Goal: Transaction & Acquisition: Purchase product/service

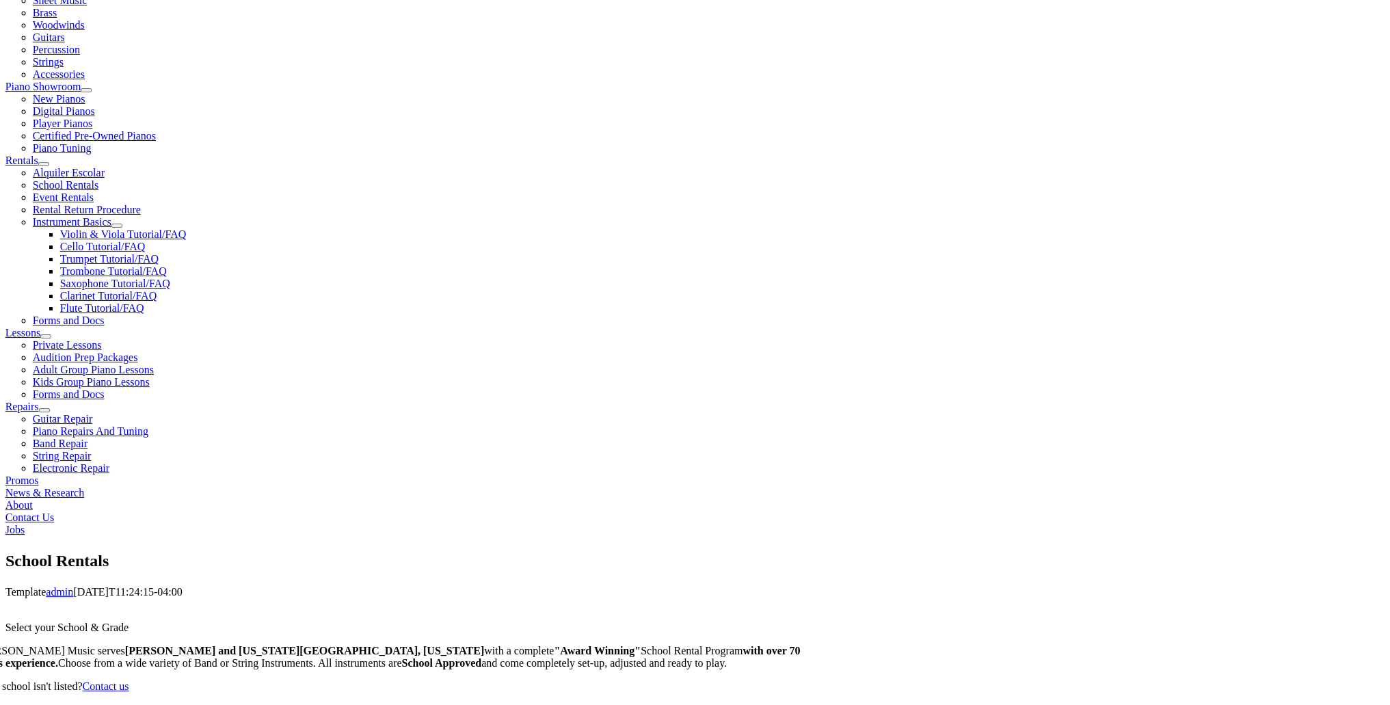
scroll to position [342, 0]
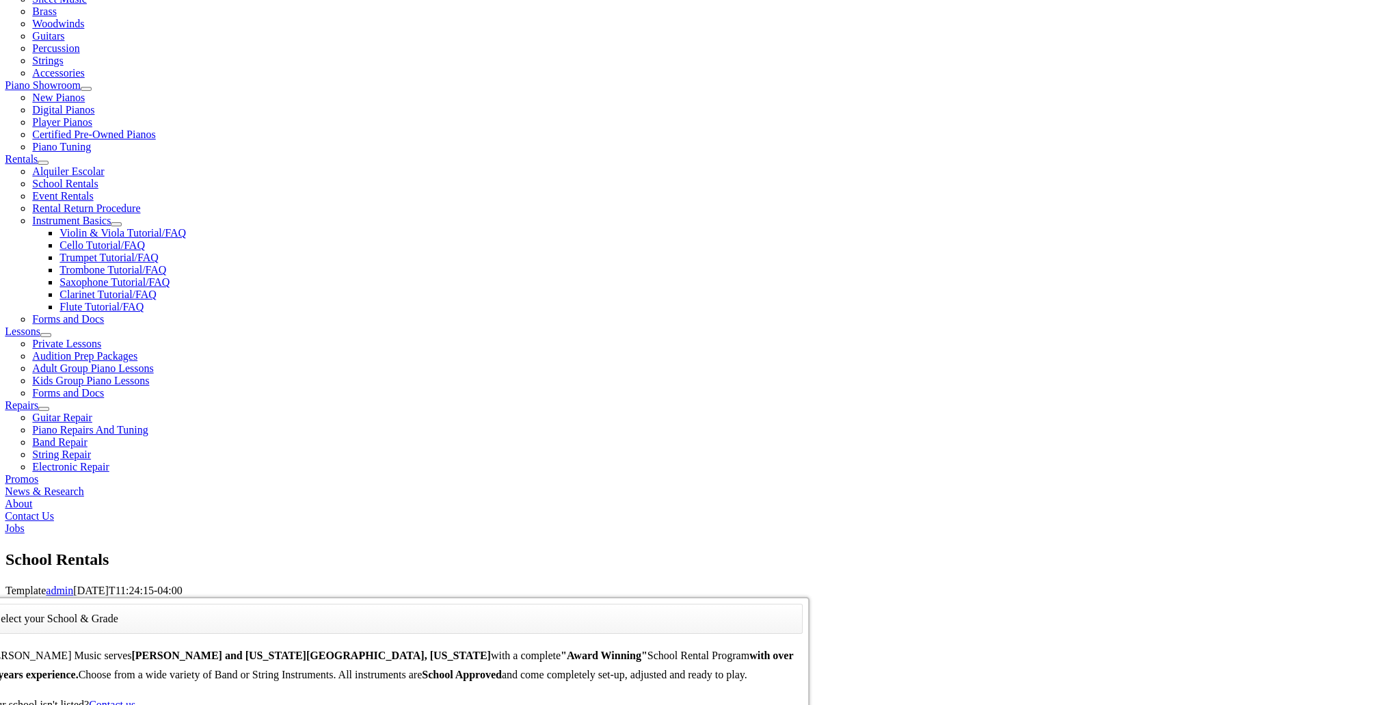
type input "w"
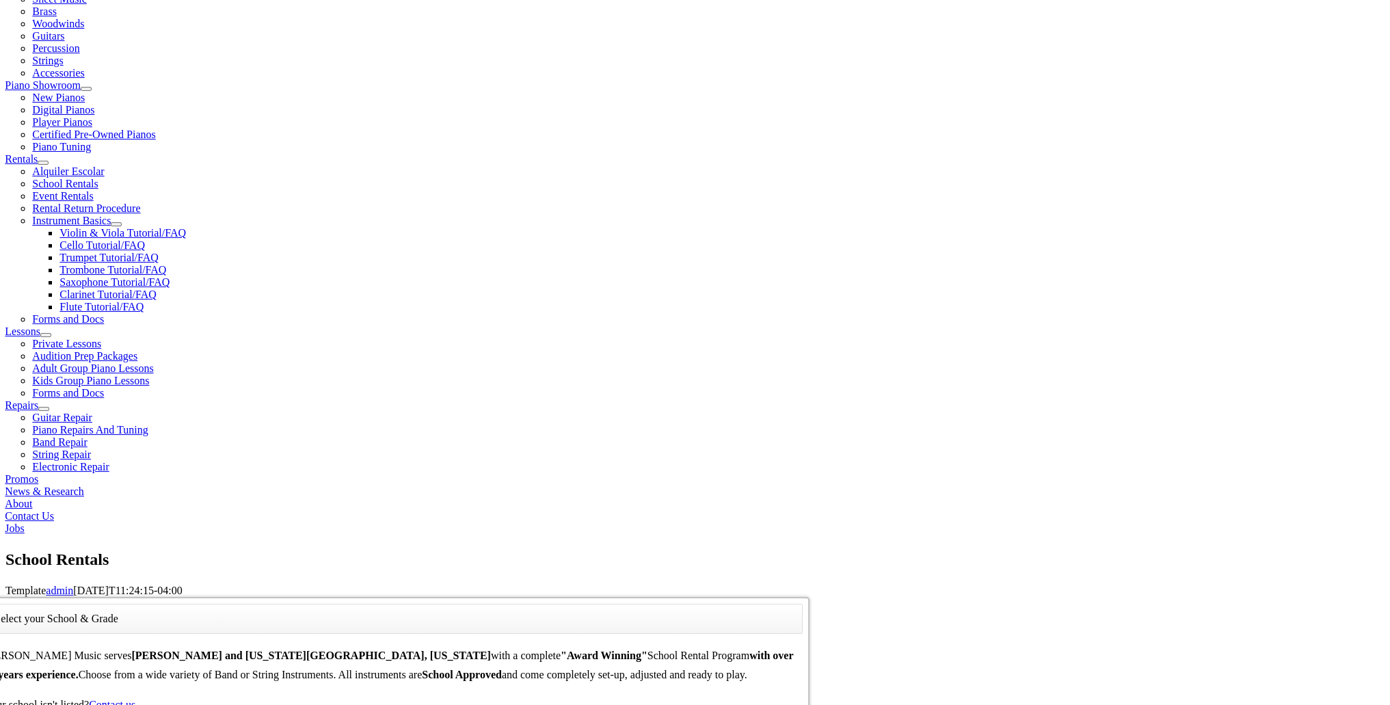
click at [495, 597] on div "show modal show modal es" at bounding box center [393, 597] width 832 height 0
type input "w"
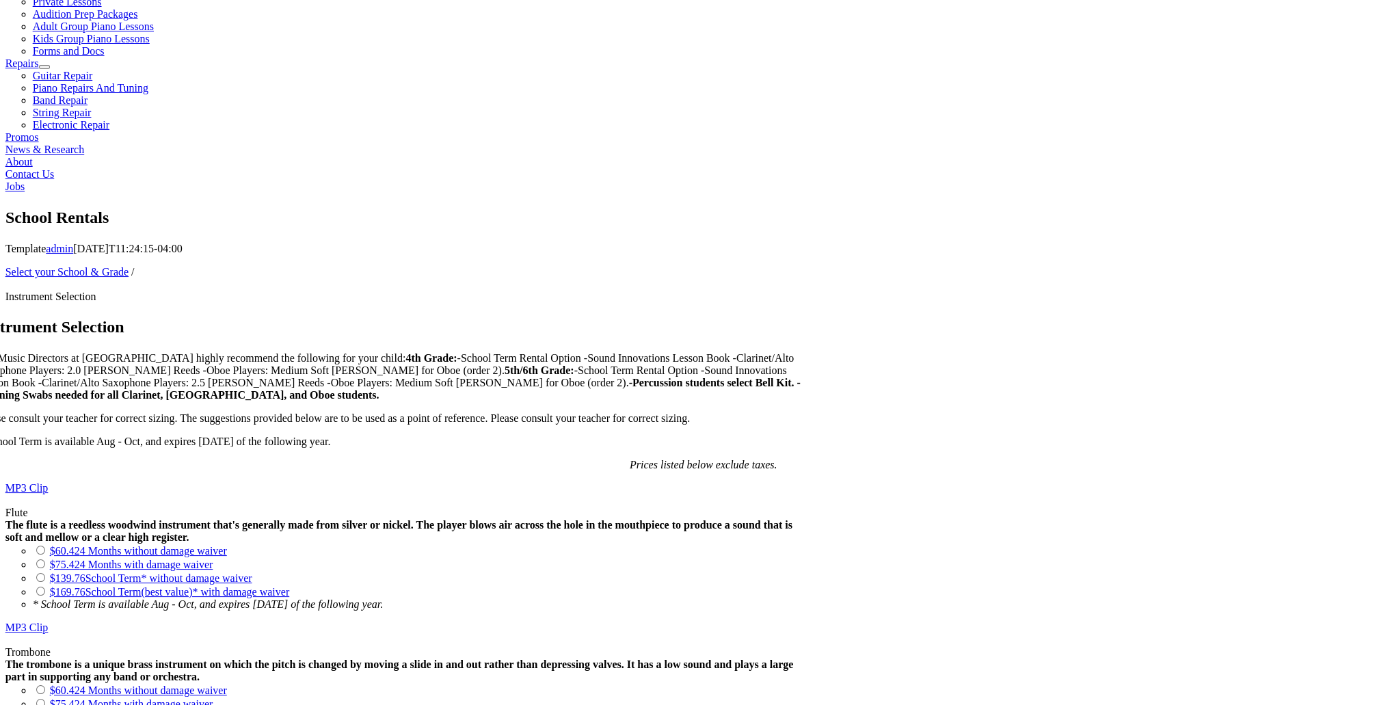
scroll to position [752, 0]
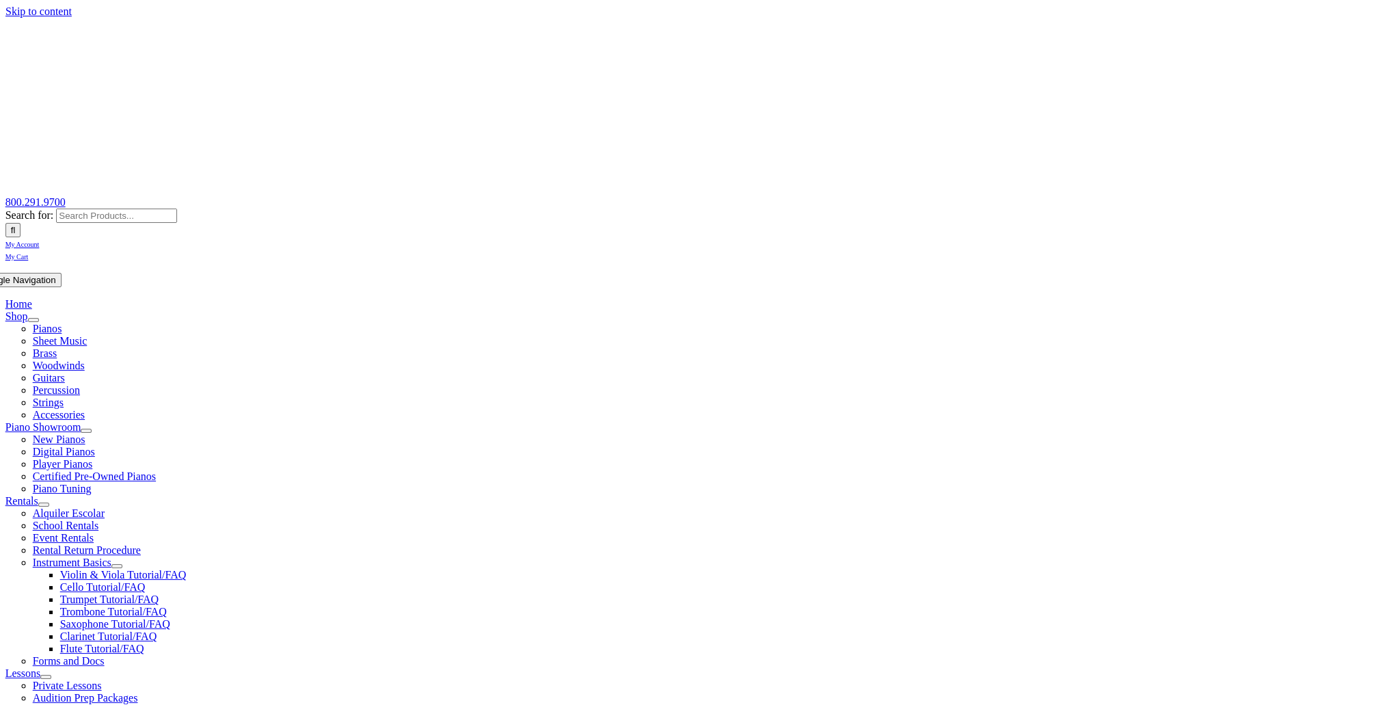
scroll to position [274, 0]
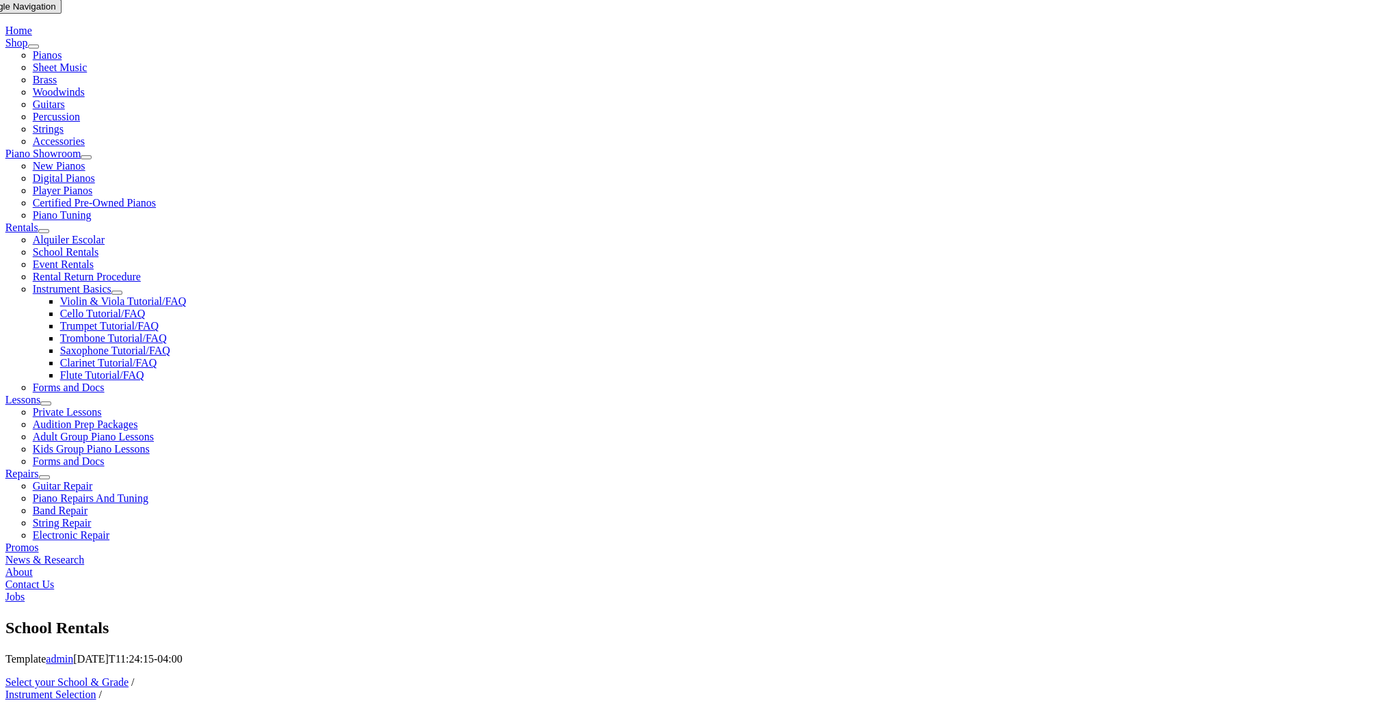
checkbox input"] "true"
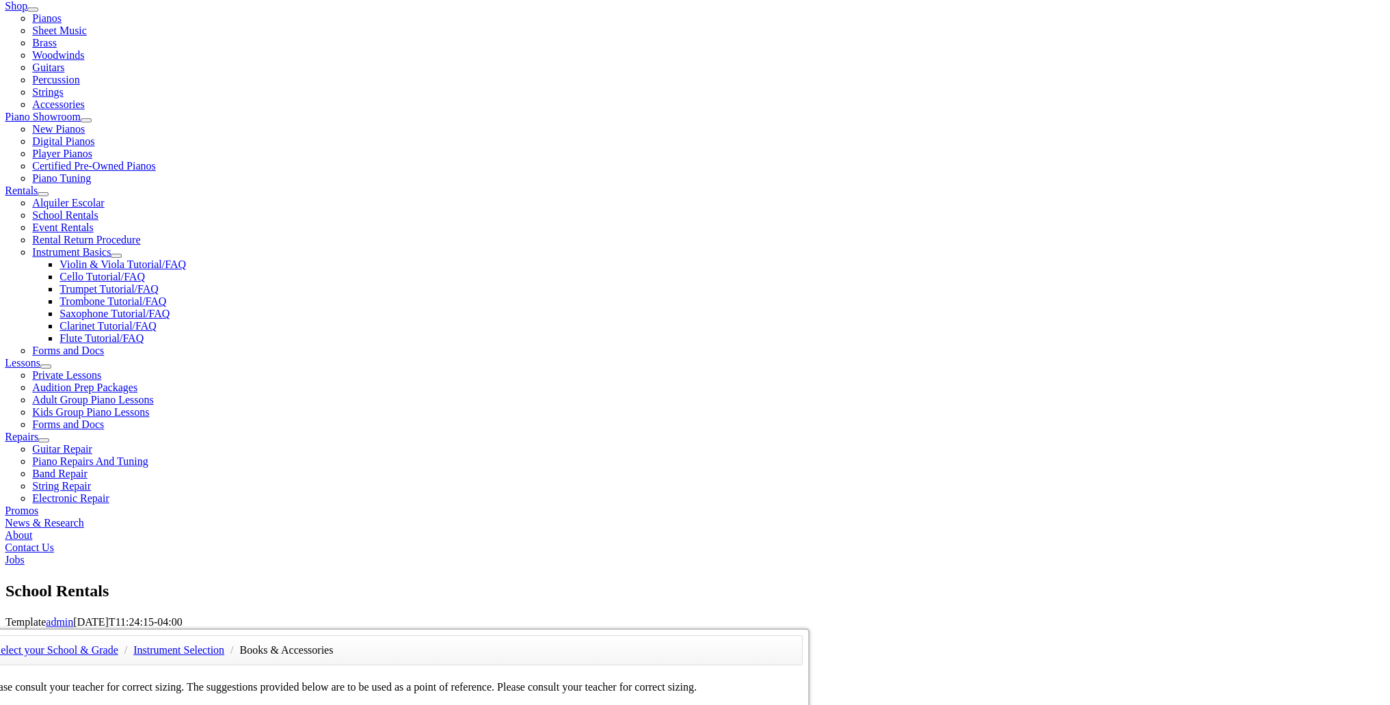
scroll to position [342, 0]
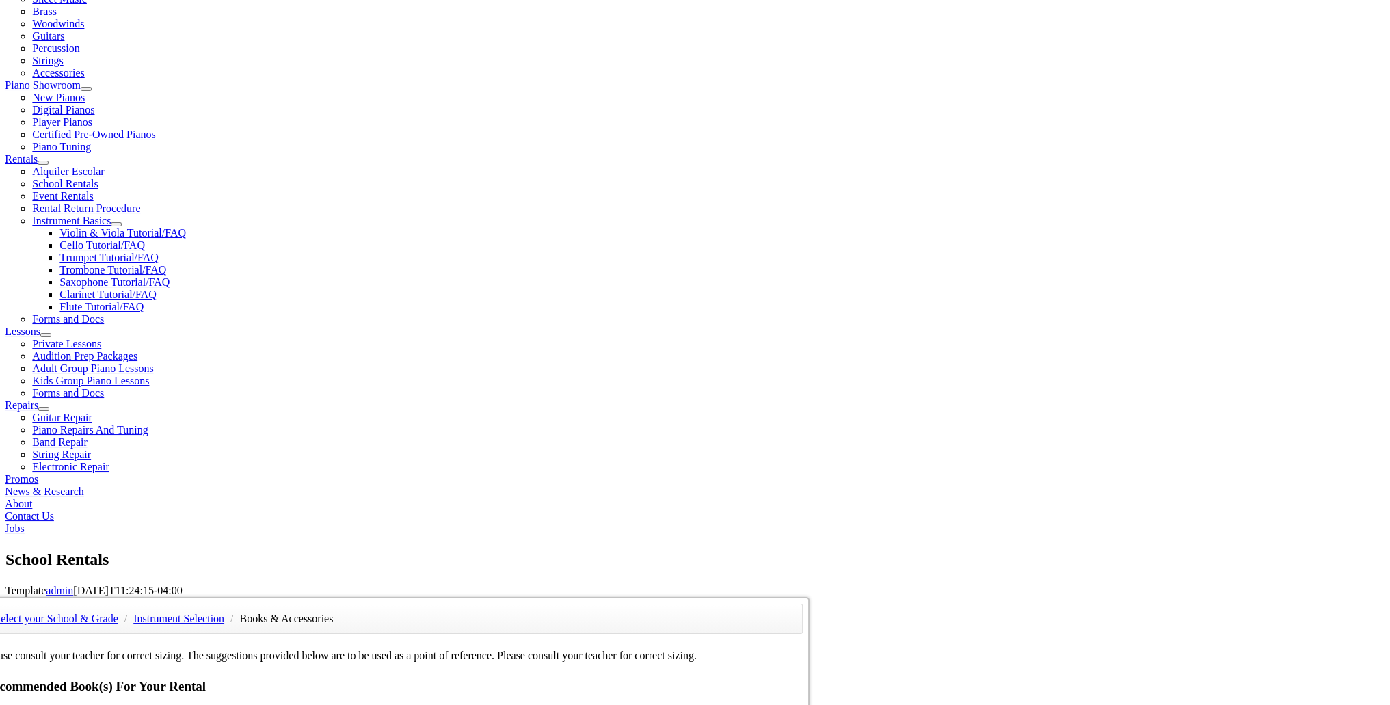
checkbox input"] "true"
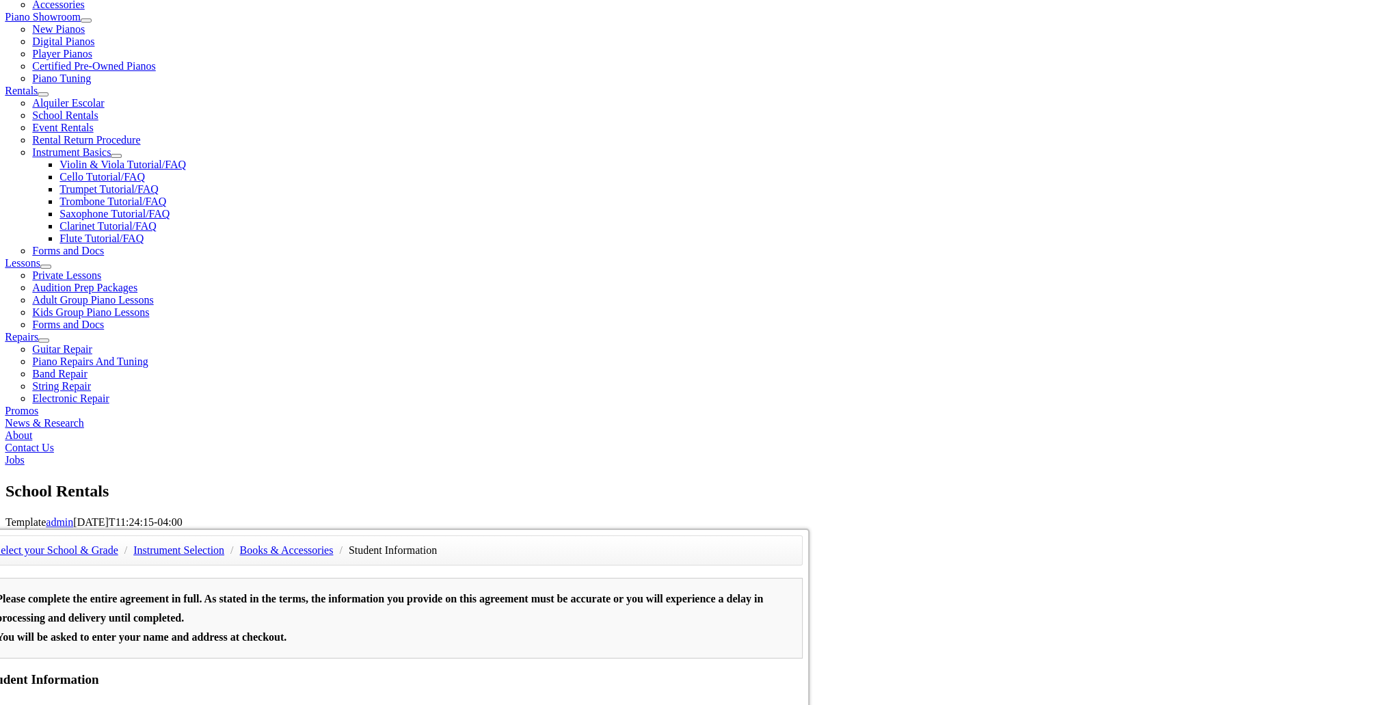
type input "1"
type input "Nithinkumar"
type input "Elango"
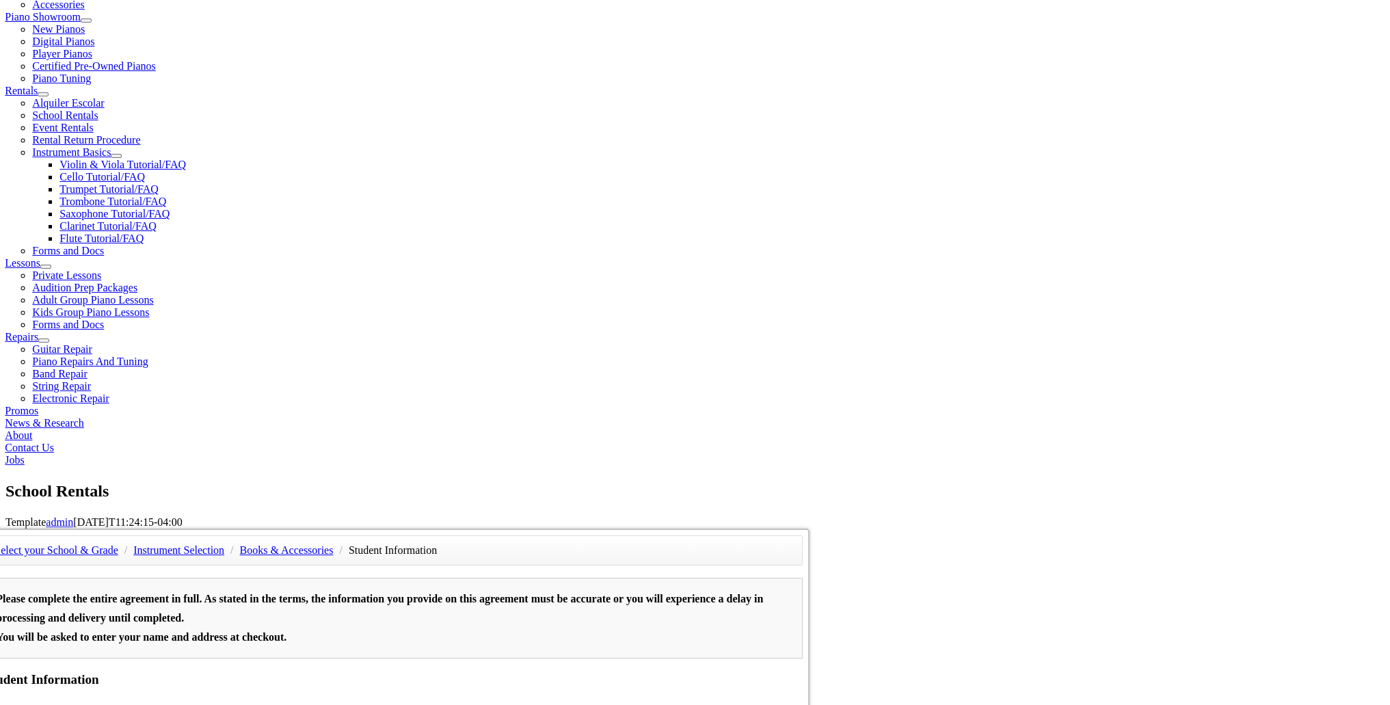
type input "Innova"
type input "4846810563"
type input "33887473"
type input "10/27/1984"
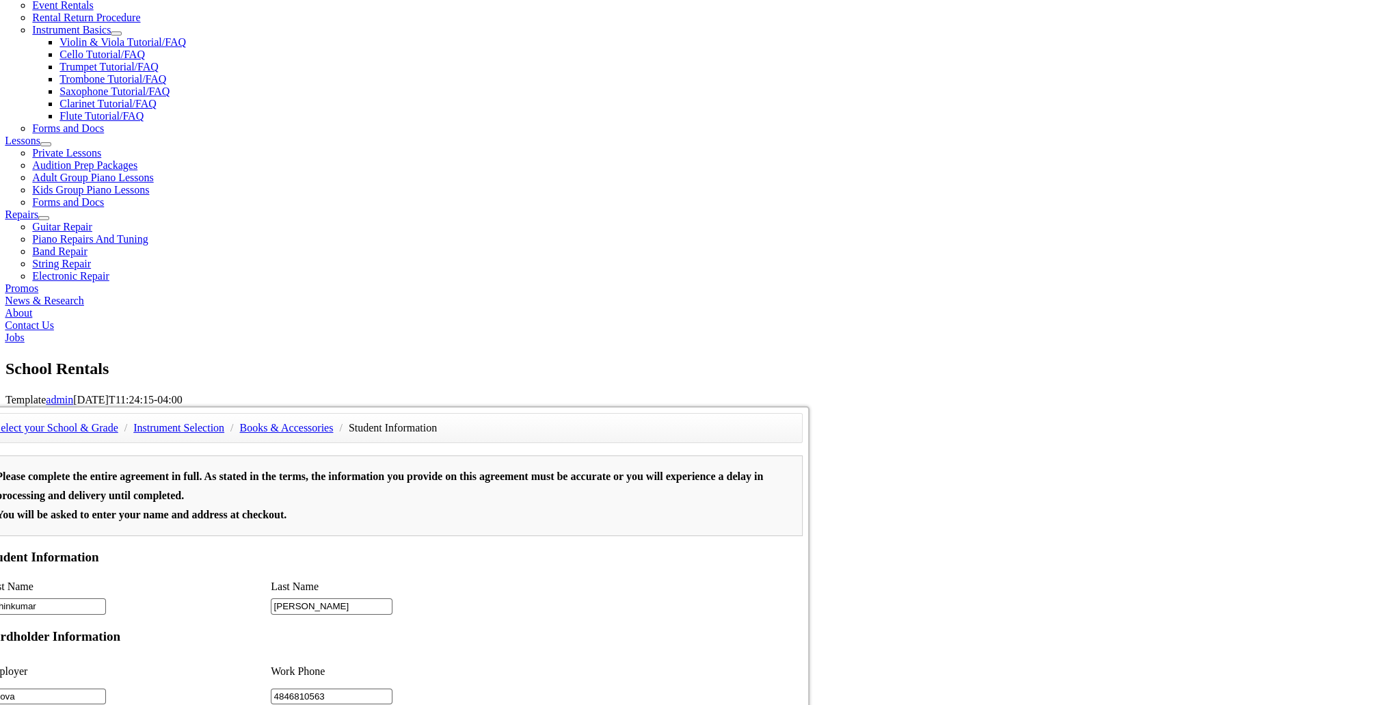
scroll to position [547, 0]
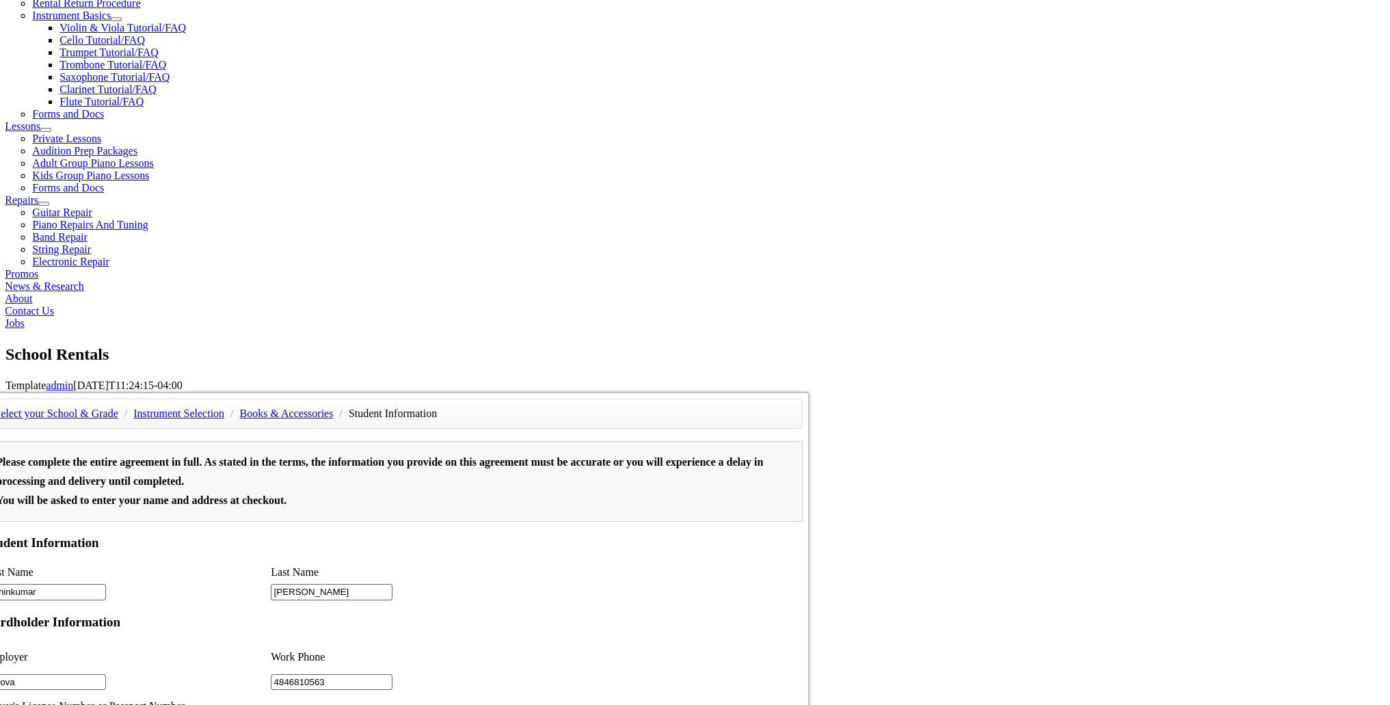
type input "Kalaivani"
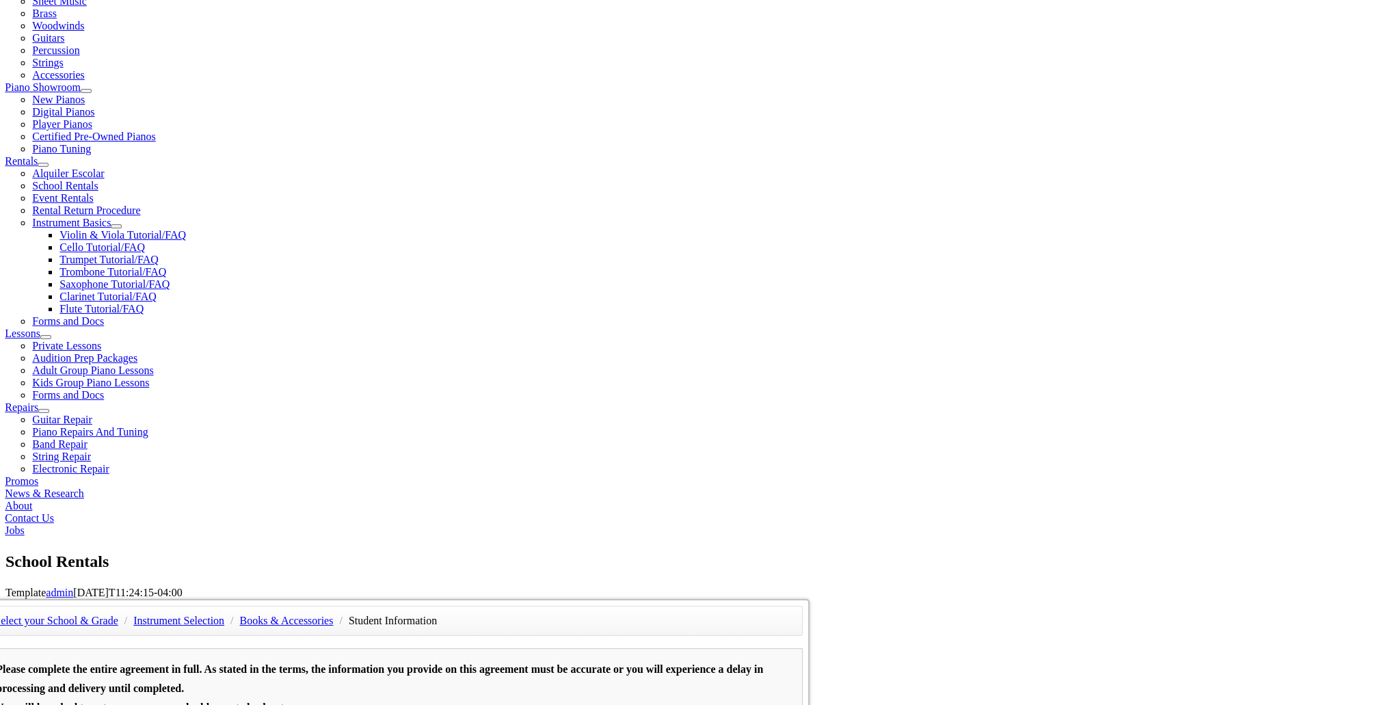
scroll to position [410, 0]
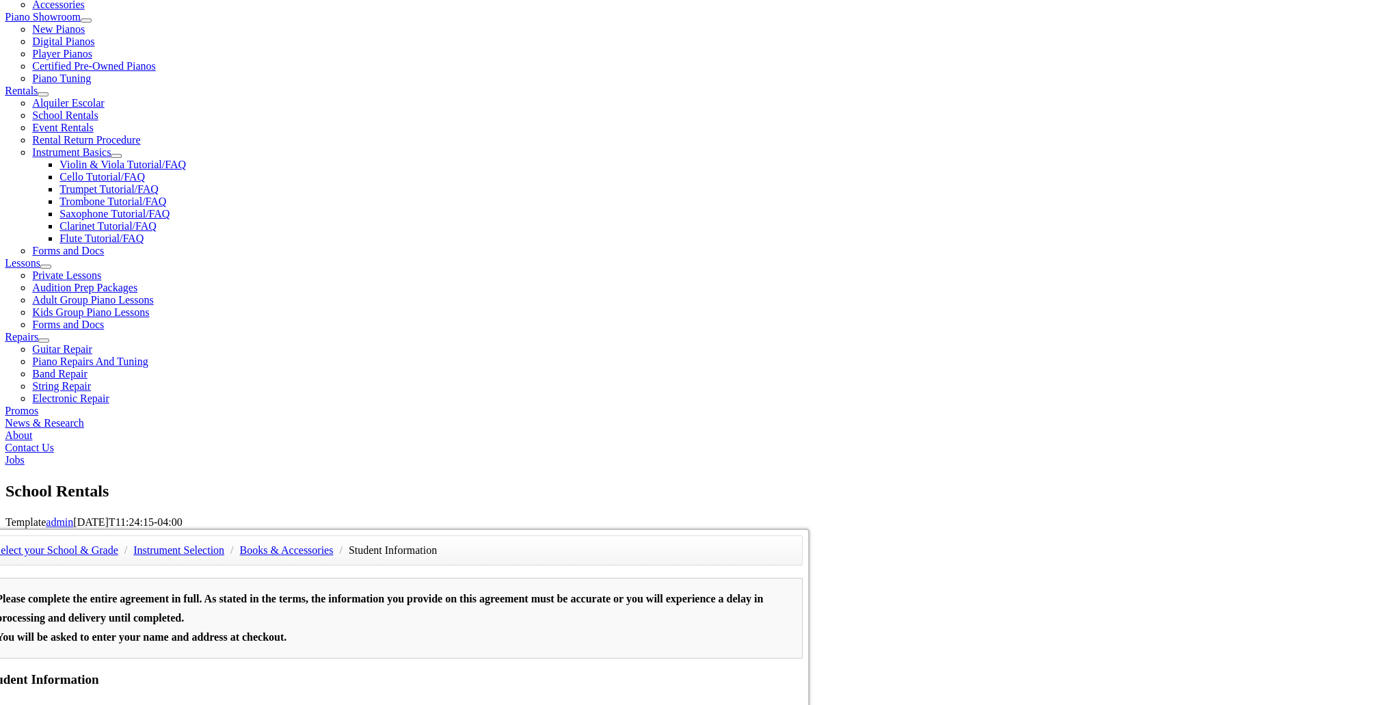
drag, startPoint x: 285, startPoint y: 424, endPoint x: 274, endPoint y: 425, distance: 11.0
click at [274, 529] on div "Select your School & Grade / Instrument Selection / Books & Accessories / Stude…" at bounding box center [700, 529] width 1390 height 0
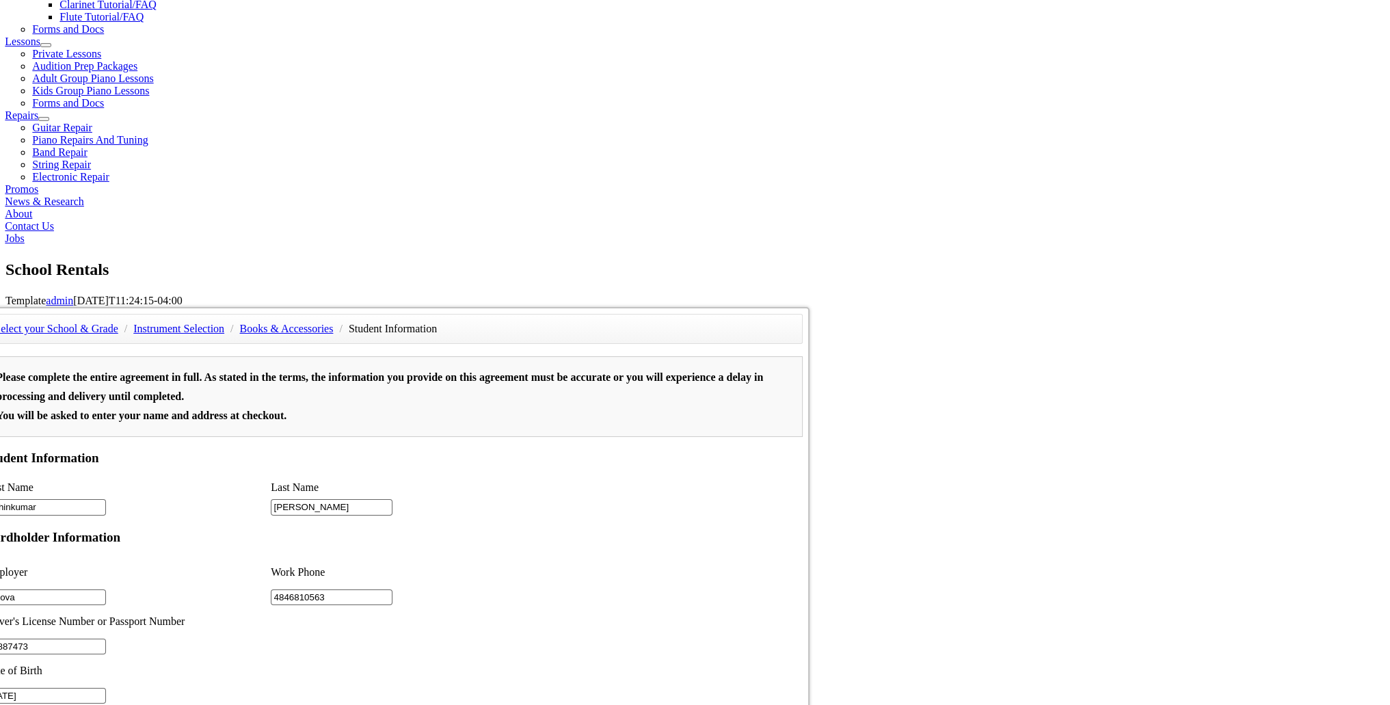
scroll to position [684, 0]
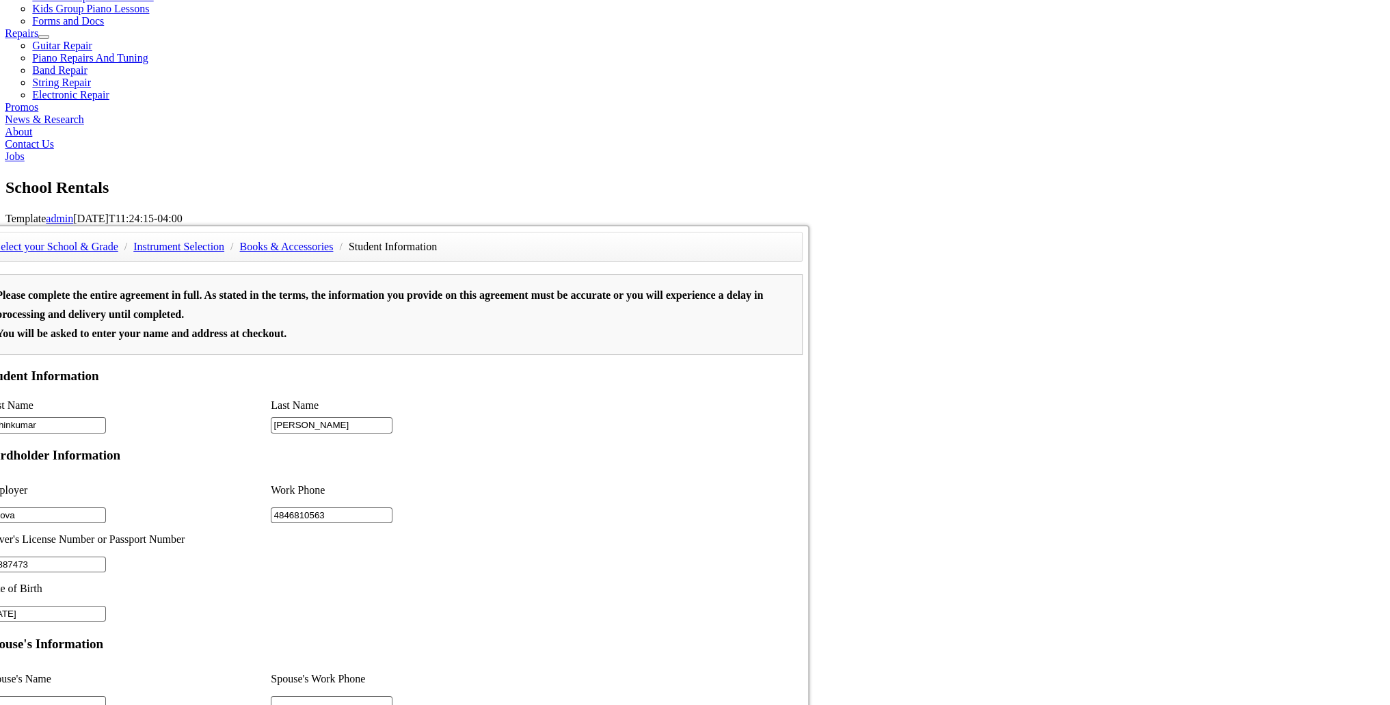
scroll to position [547, 0]
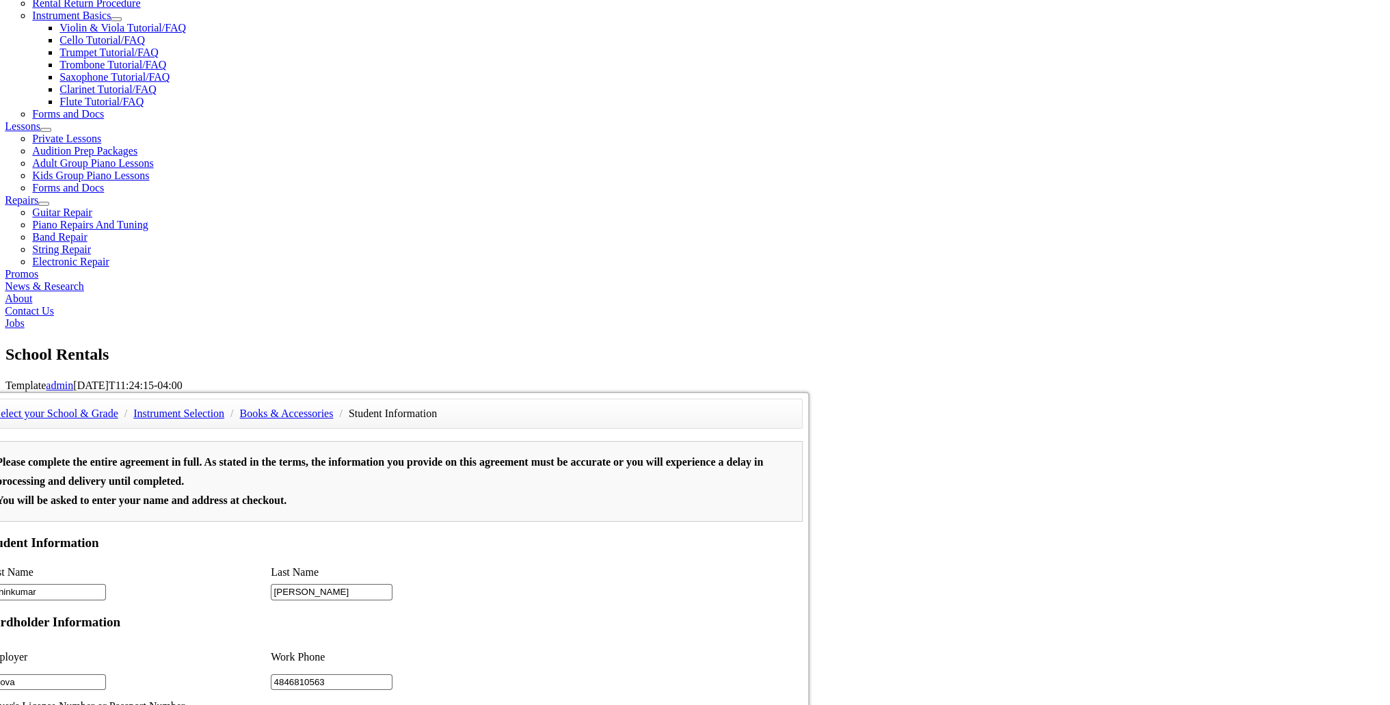
type input "kalaivani"
type input "4846440107"
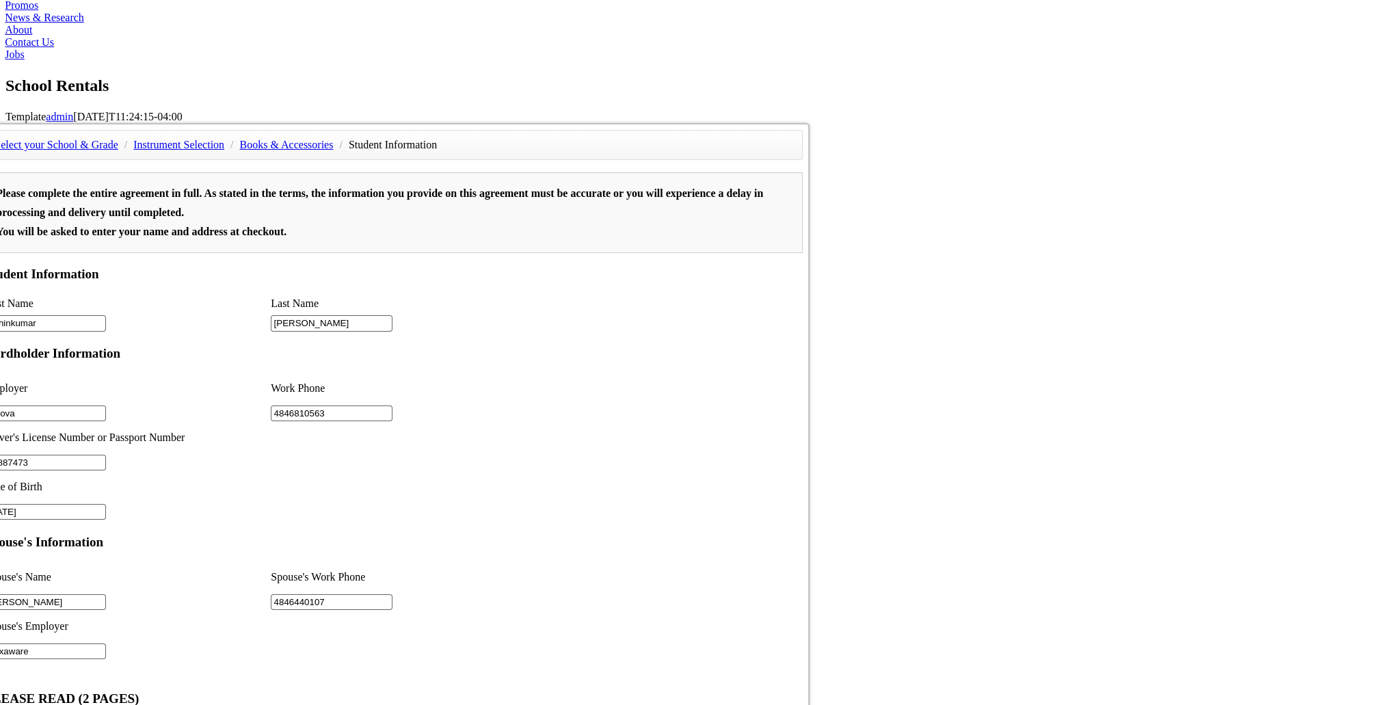
scroll to position [889, 0]
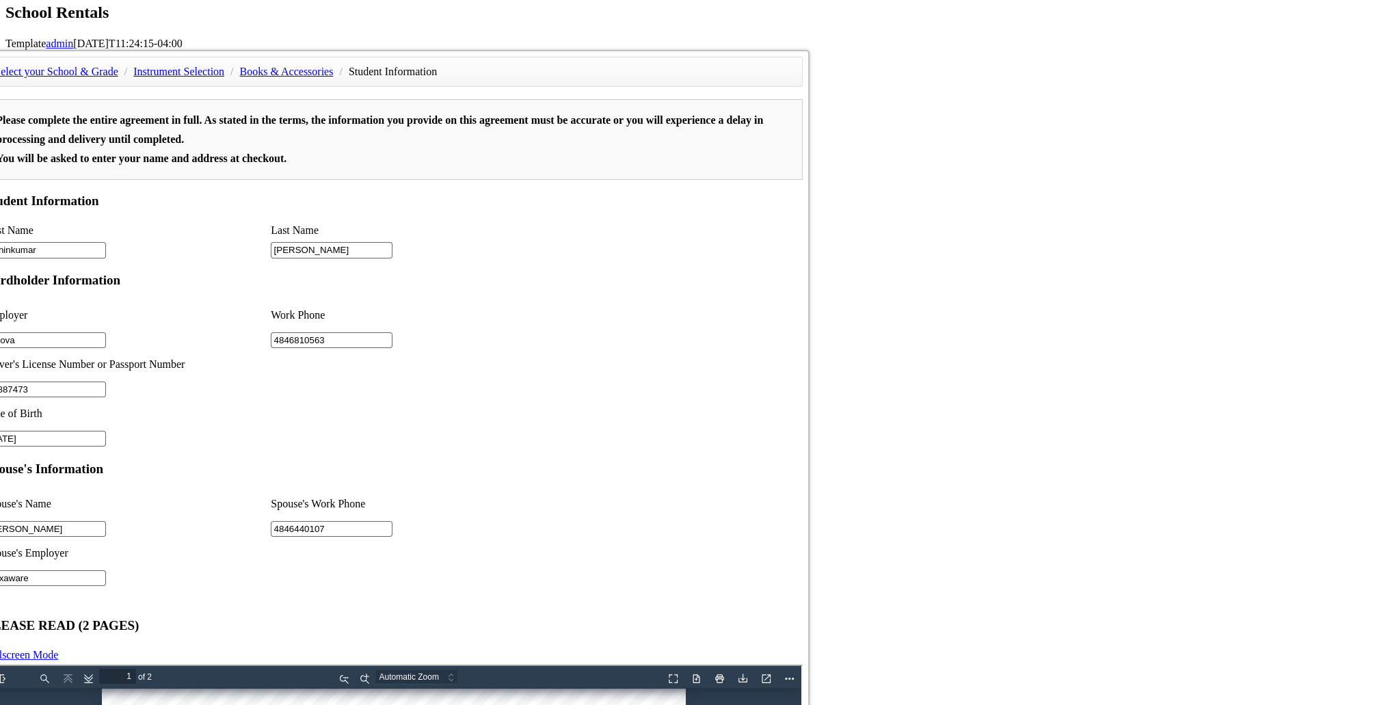
type input "Hexaware"
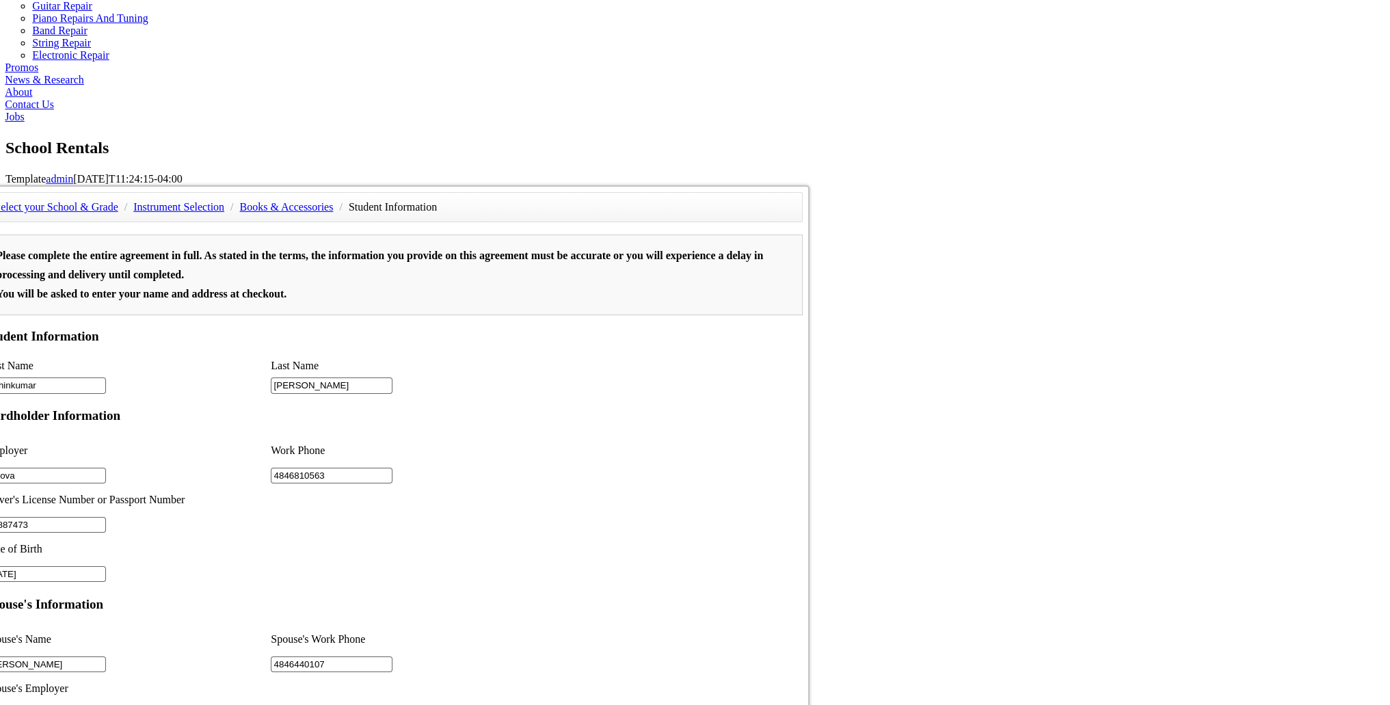
scroll to position [752, 0]
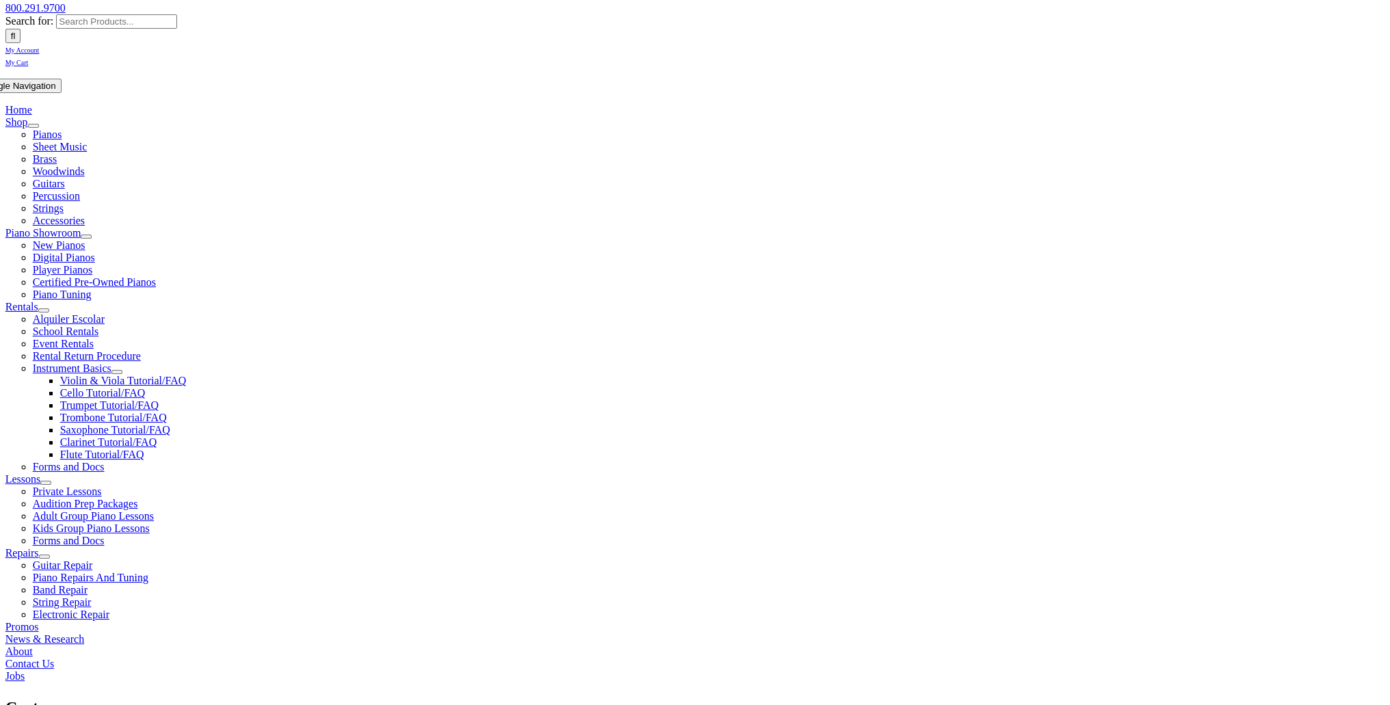
scroll to position [274, 0]
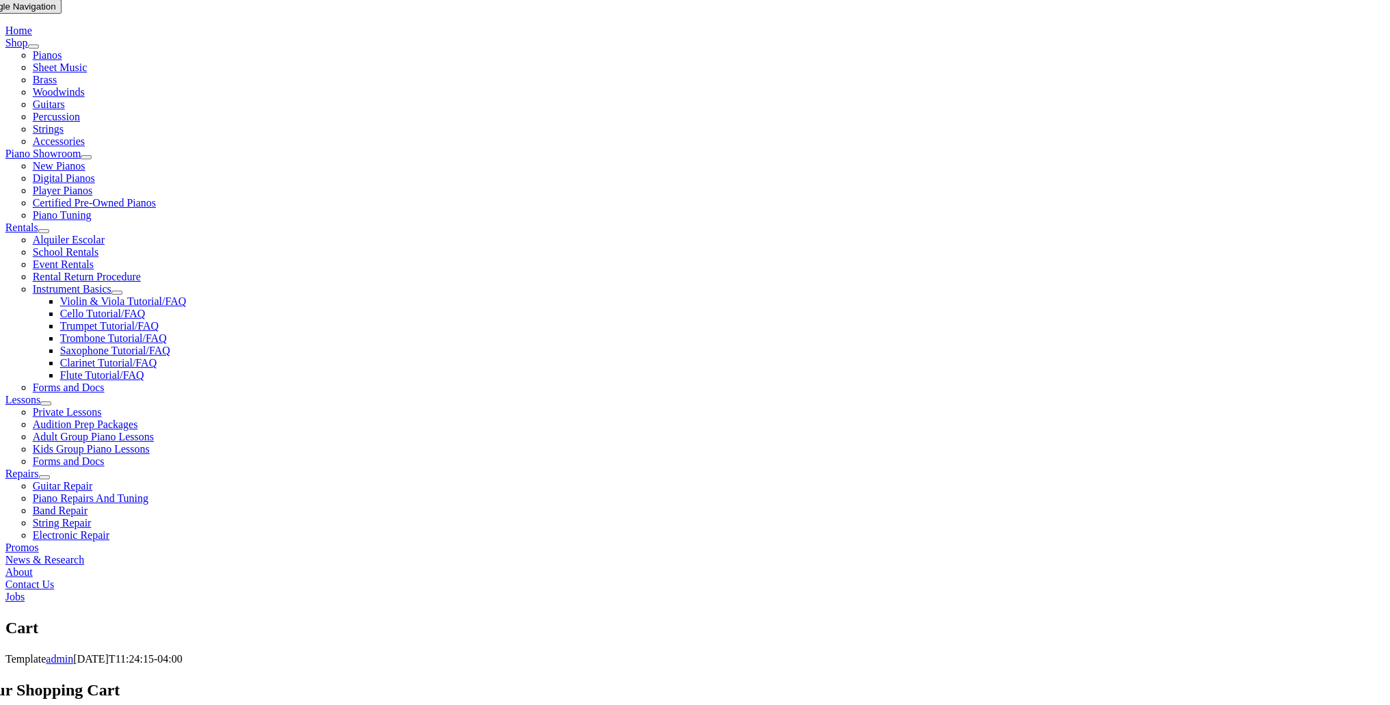
select select "PA"
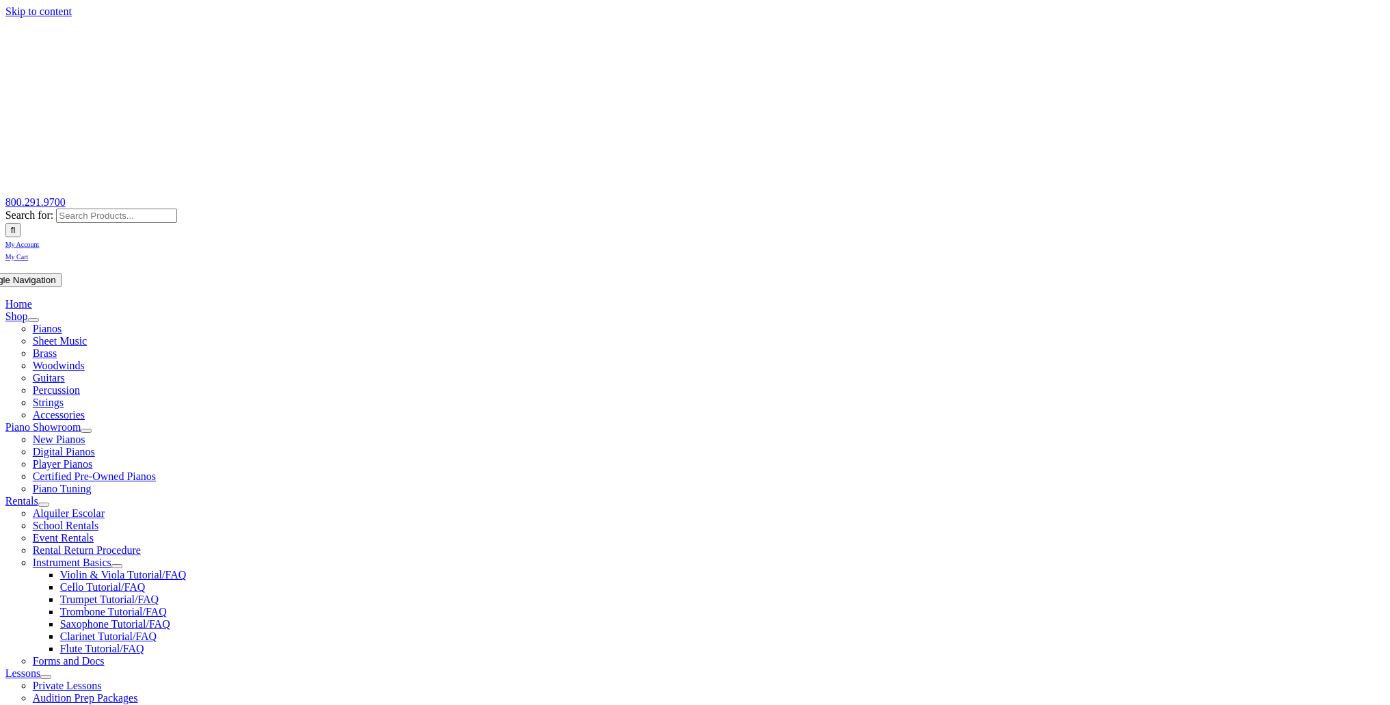
select select "PA"
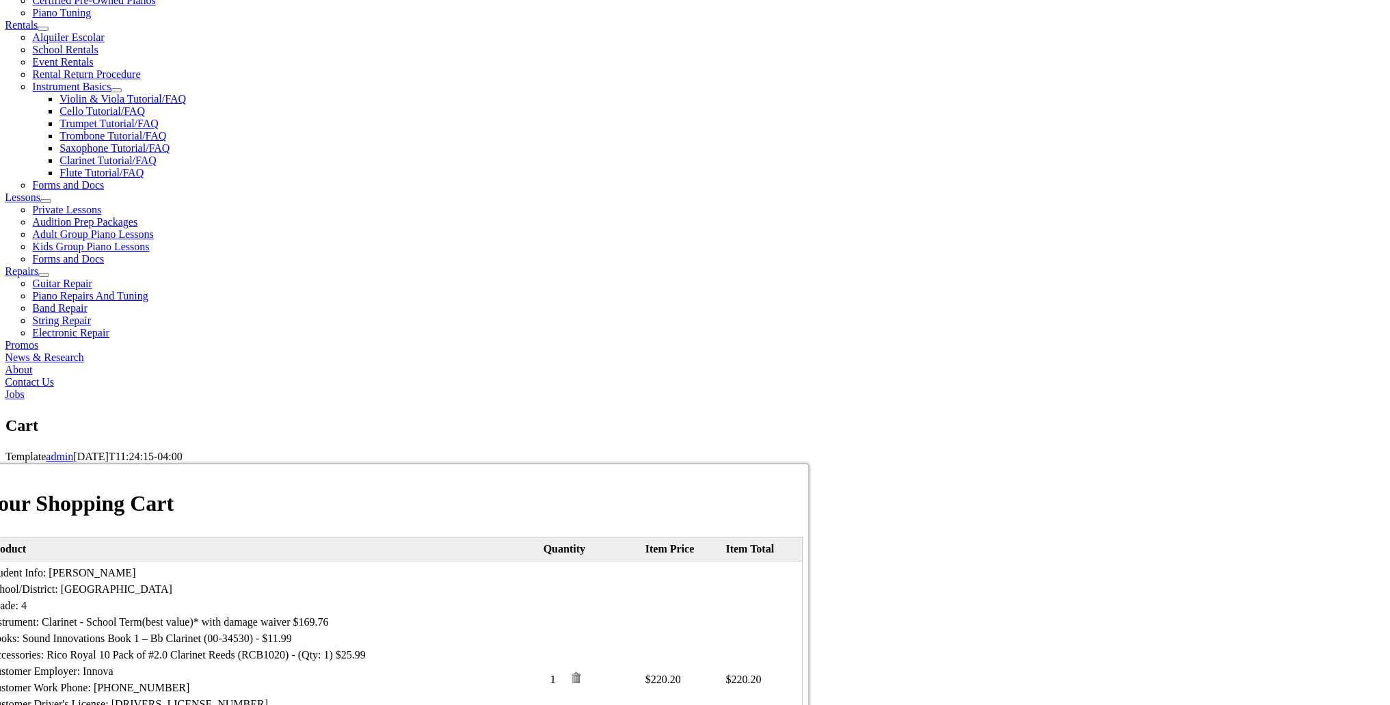
scroll to position [479, 0]
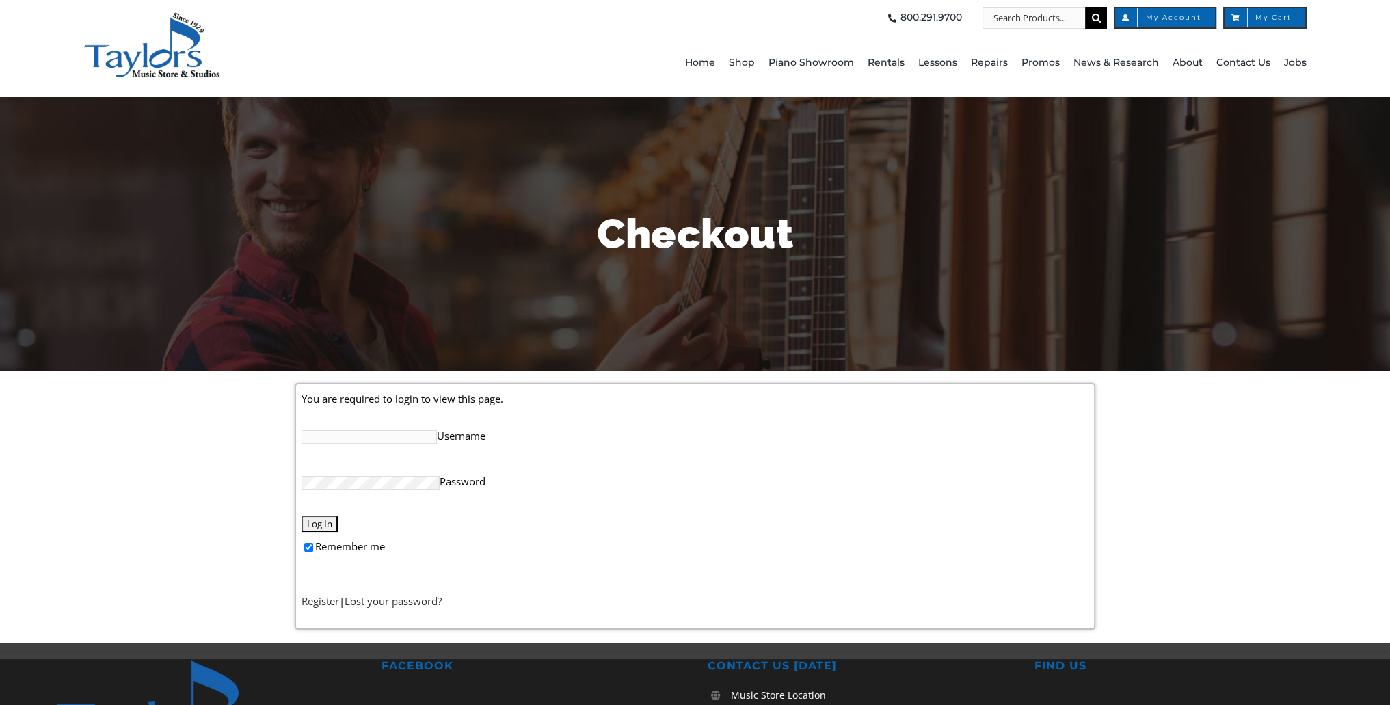
scroll to position [205, 0]
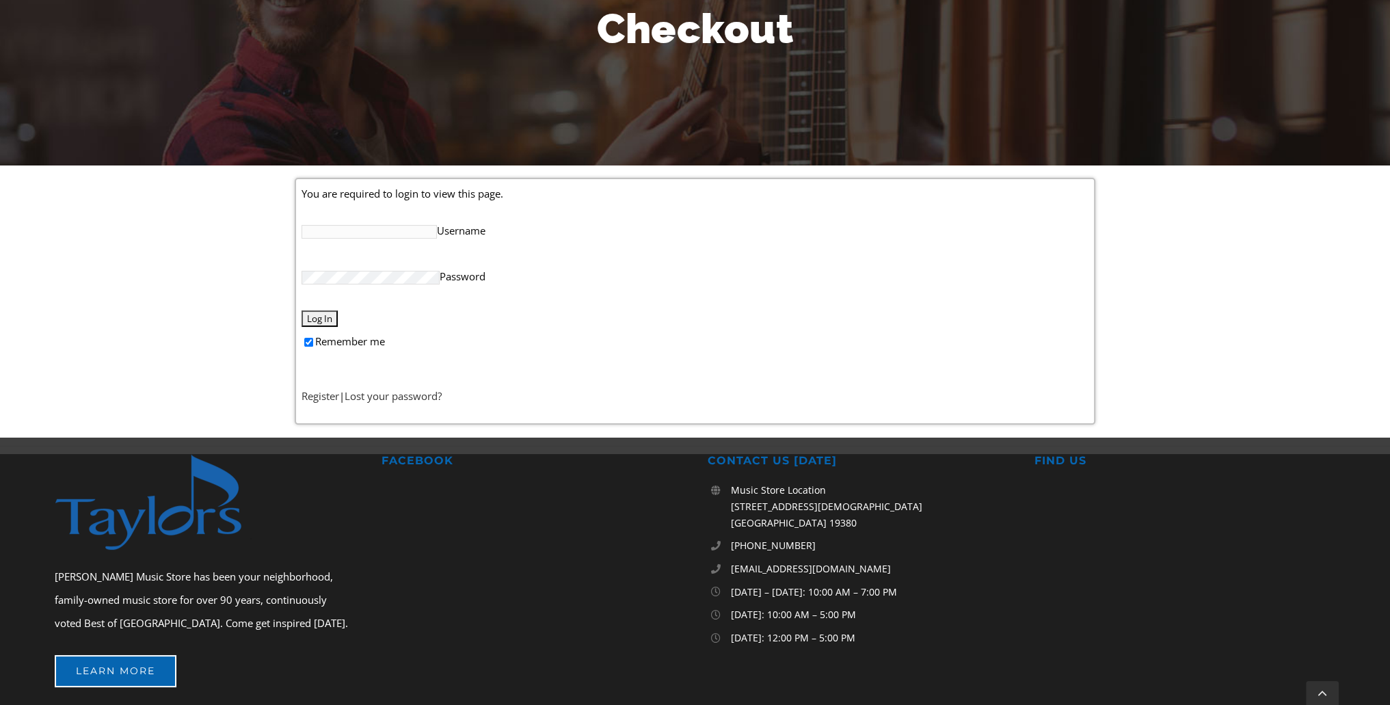
click at [380, 228] on input "Username" at bounding box center [369, 232] width 135 height 14
click at [331, 393] on link "Register" at bounding box center [321, 396] width 38 height 14
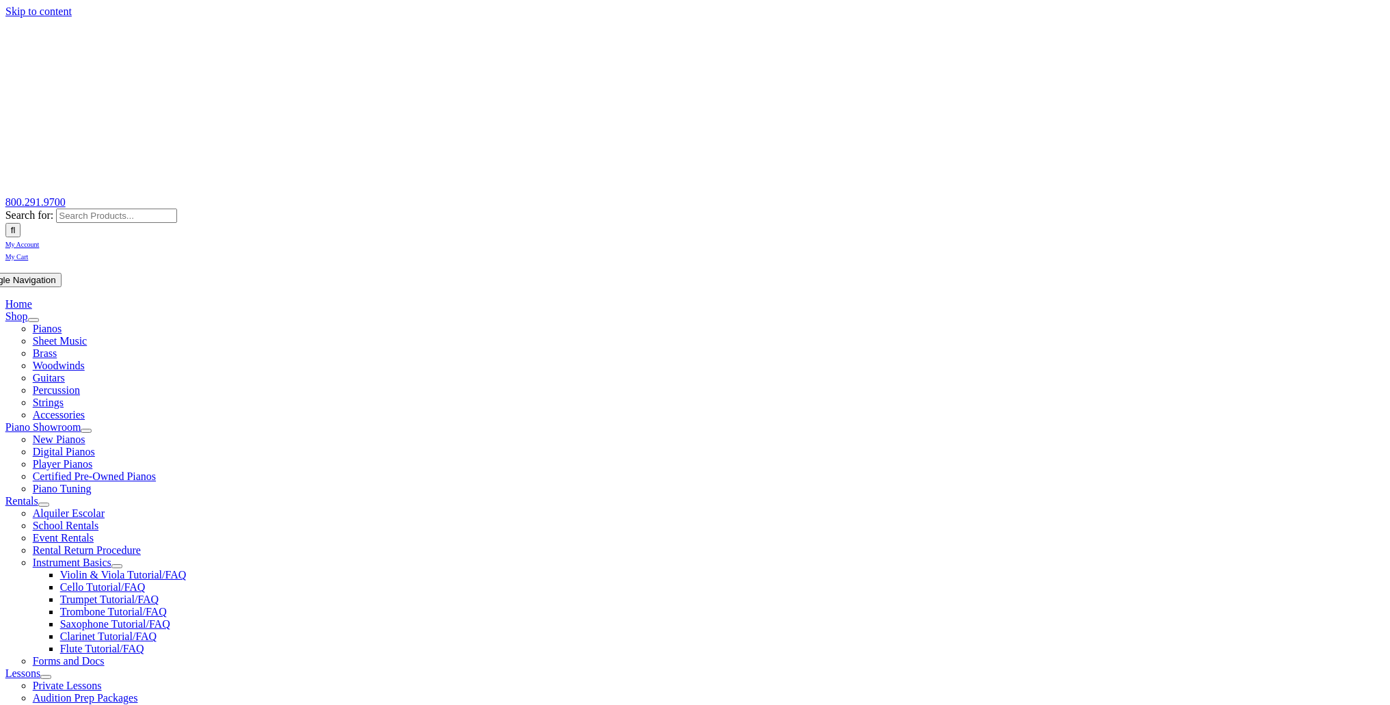
select select "PA"
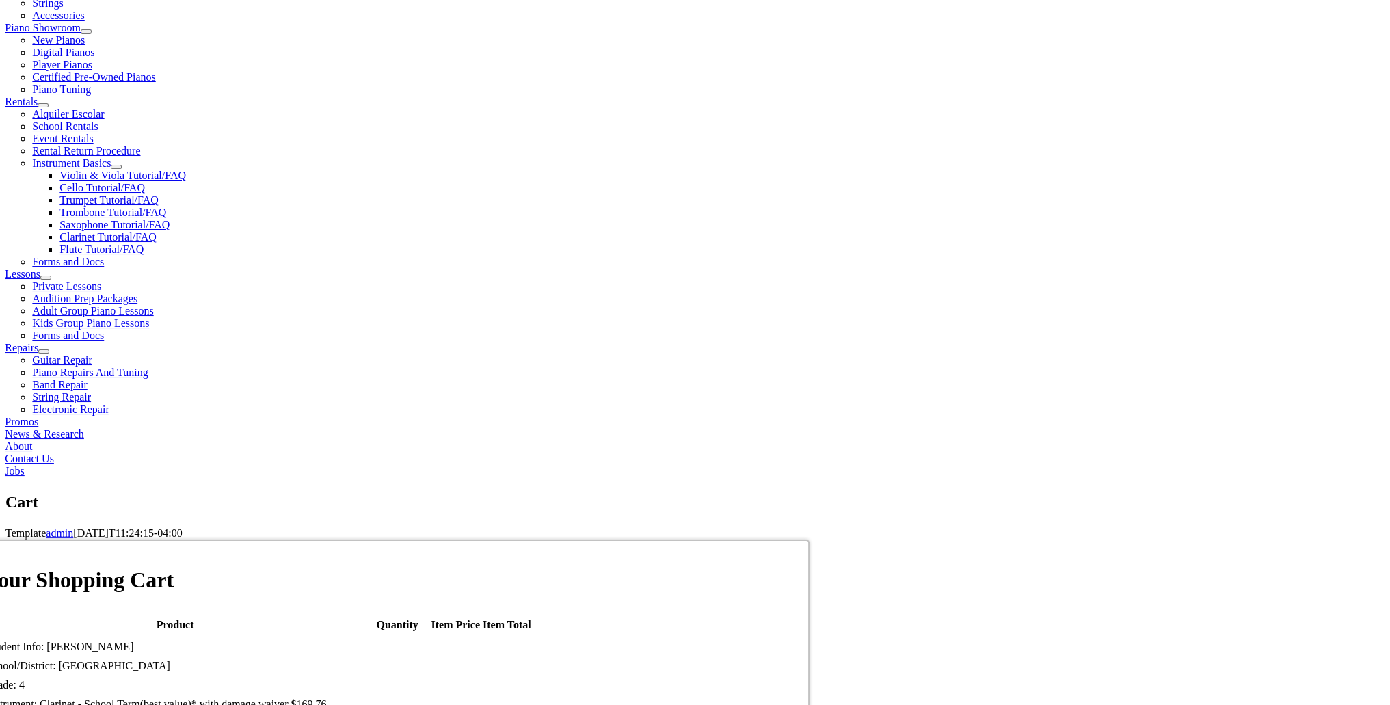
scroll to position [479, 0]
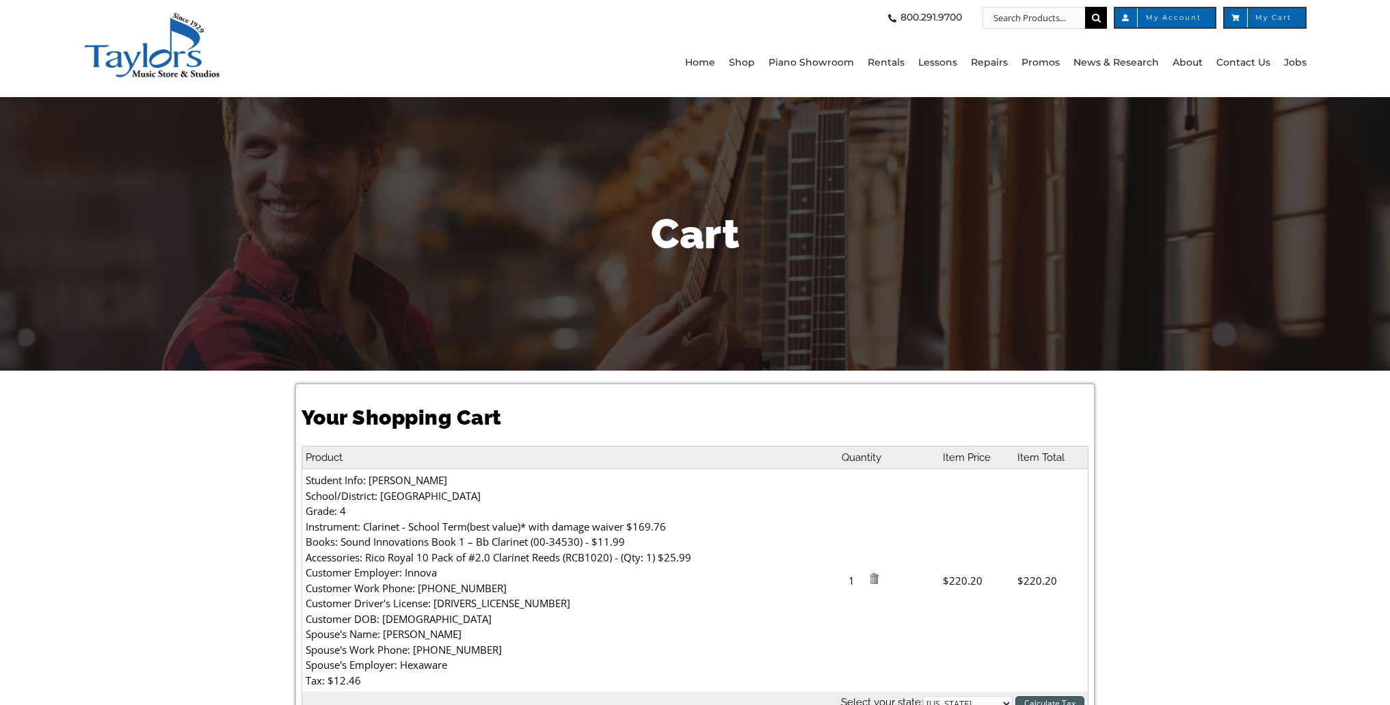
select select "PA"
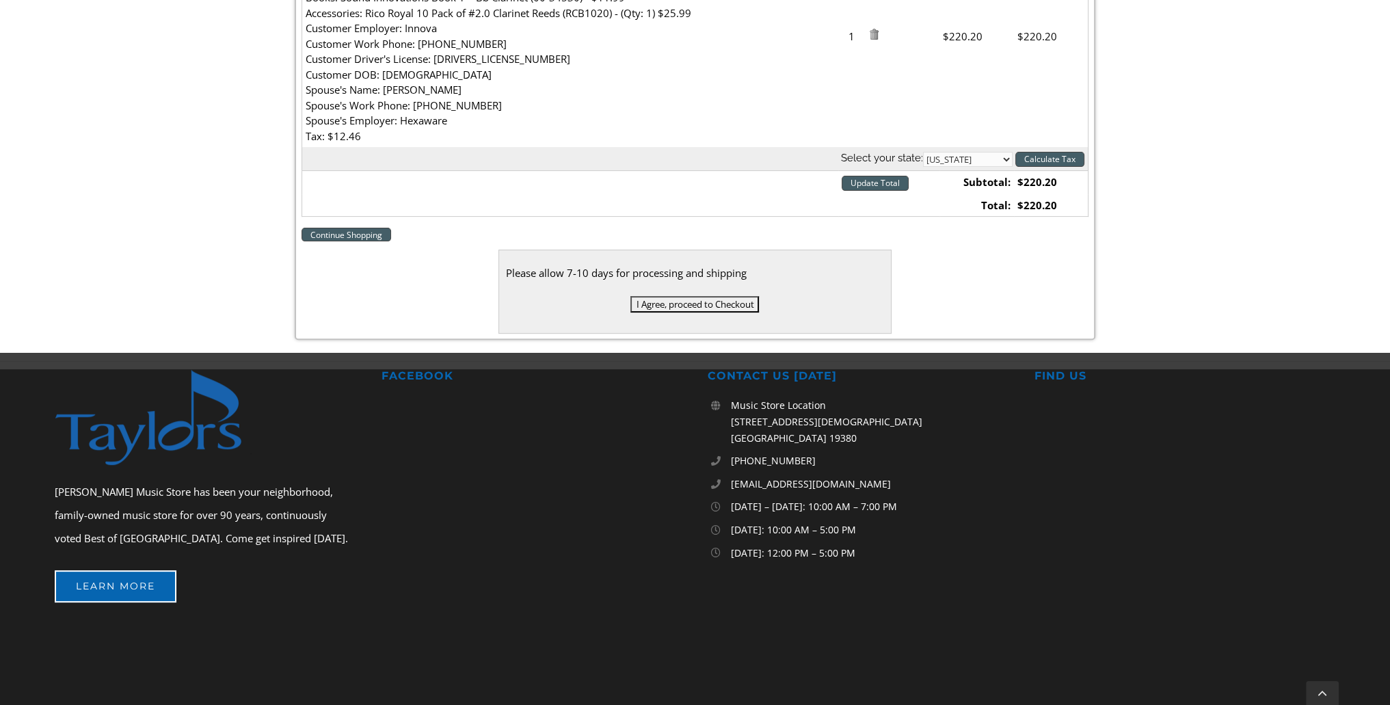
scroll to position [547, 0]
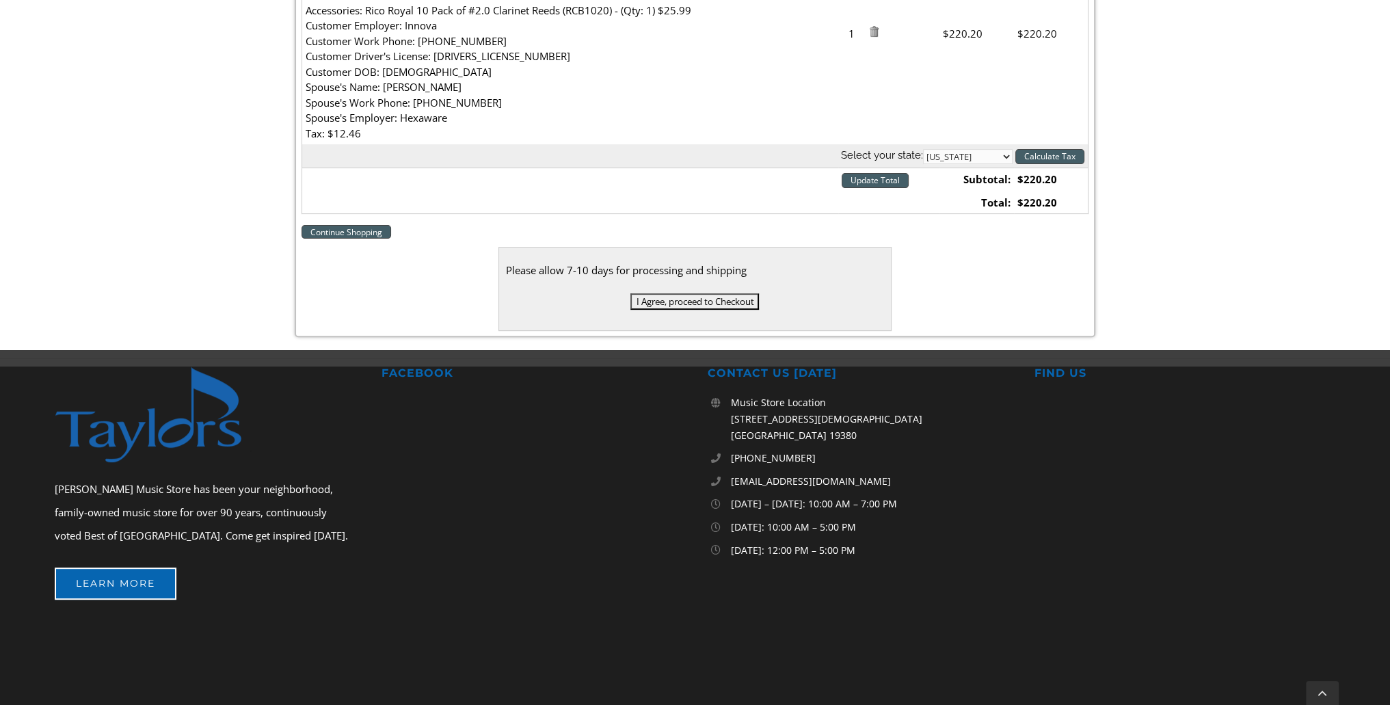
click at [696, 301] on input "I Agree, proceed to Checkout" at bounding box center [695, 301] width 129 height 16
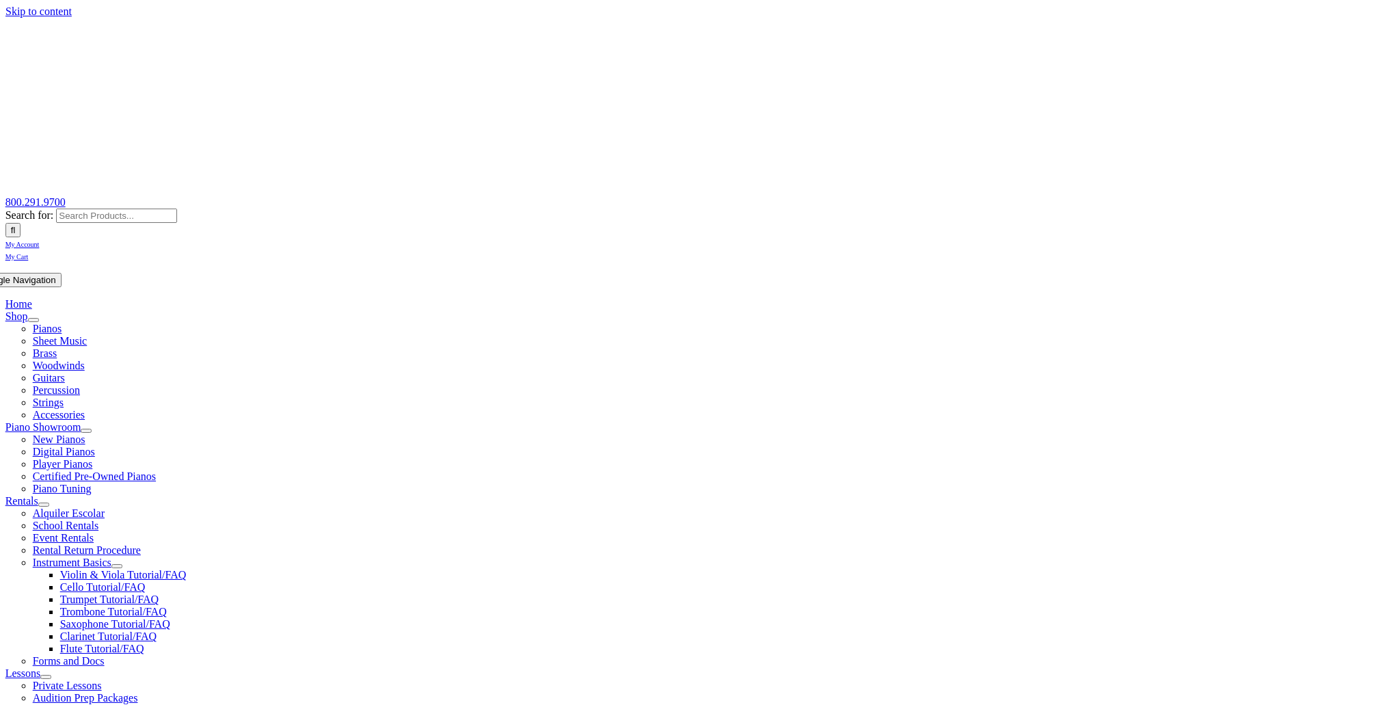
select select
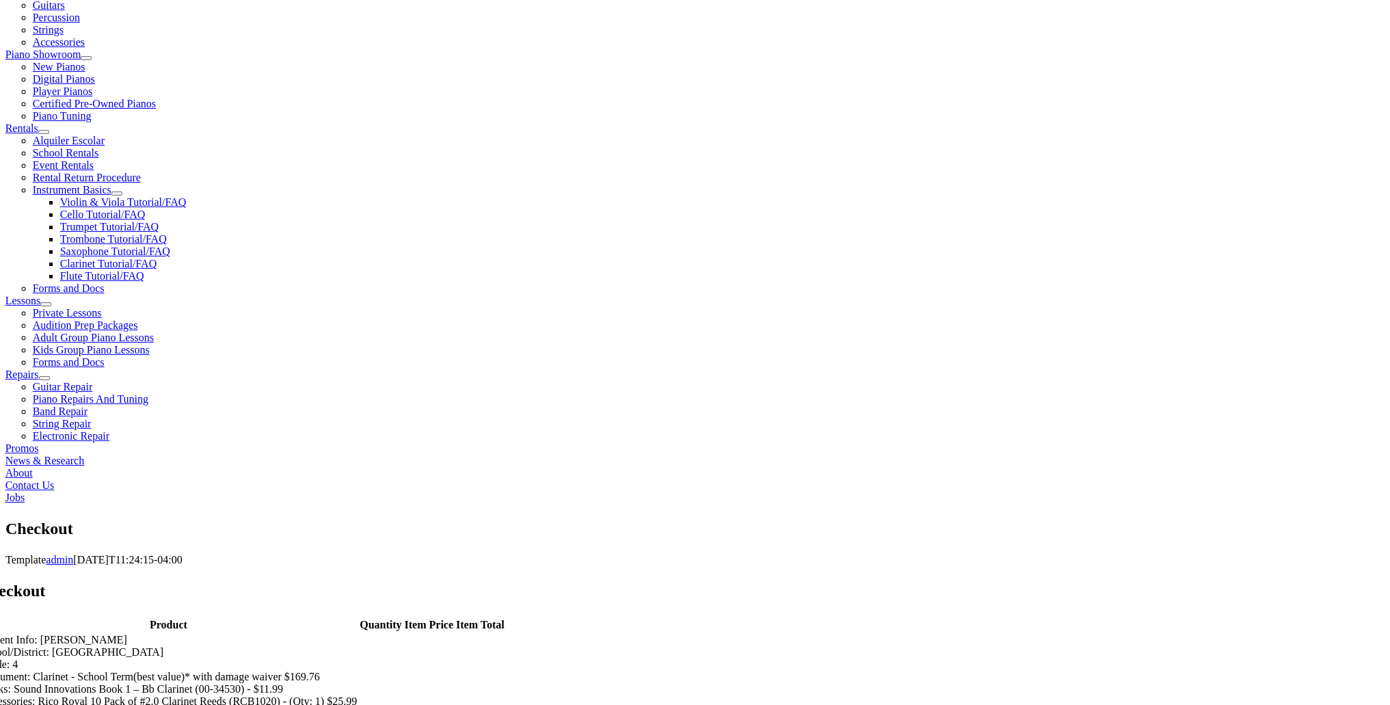
scroll to position [479, 0]
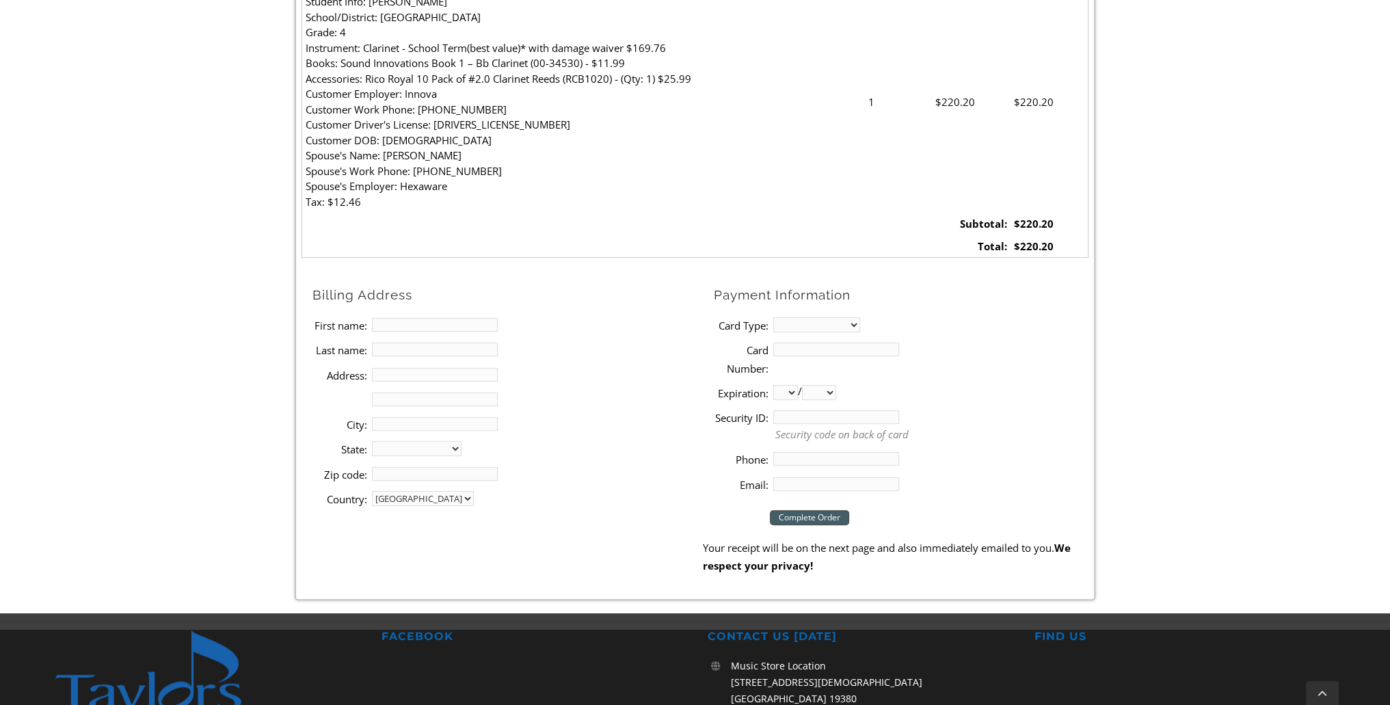
click at [472, 328] on input "First name:" at bounding box center [435, 325] width 126 height 14
type input "[PERSON_NAME]"
type input "415 mill grove dr"
type input "Norristown"
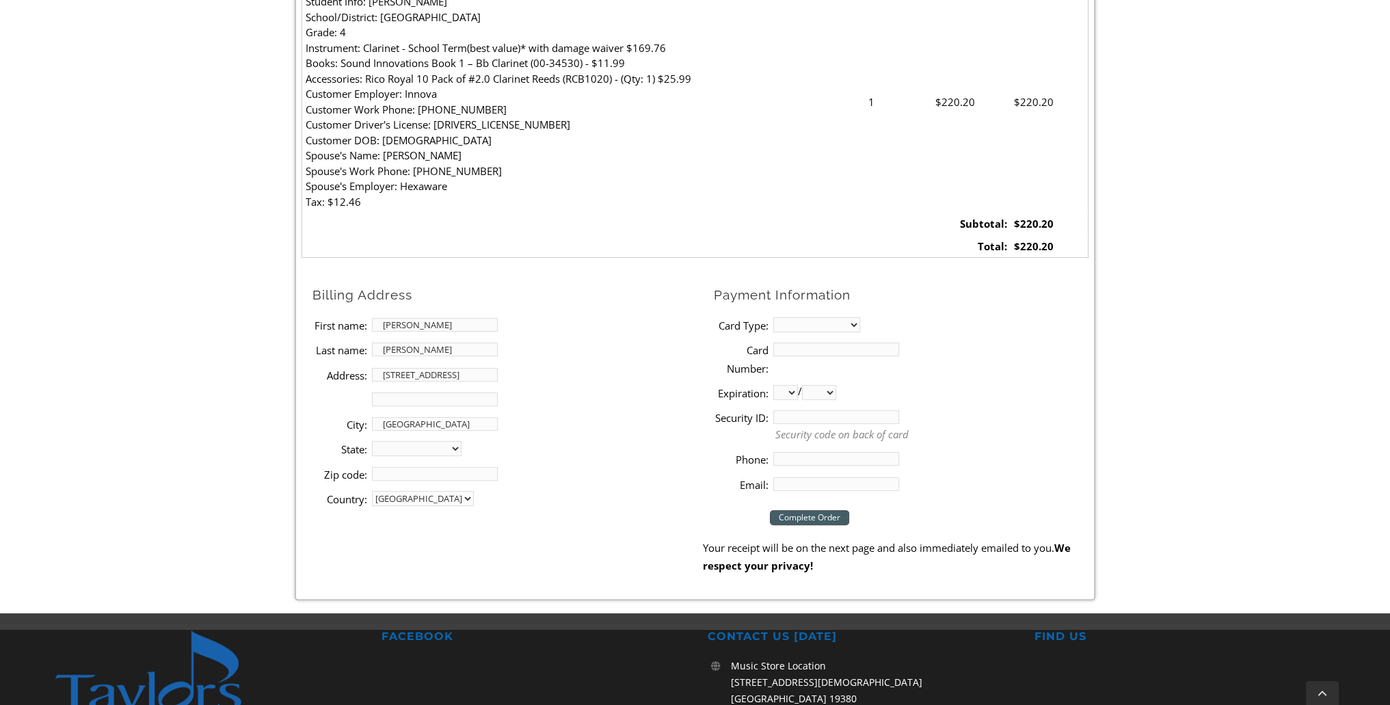
click at [457, 444] on select "Alabama Alaska Arizona Arkansas California Colorado Connecticut Delaware D. C. …" at bounding box center [417, 448] width 90 height 15
select select "PA"
click at [372, 441] on select "Alabama Alaska Arizona Arkansas California Colorado Connecticut Delaware D. C. …" at bounding box center [417, 448] width 90 height 15
type input "19403"
click at [830, 325] on select "MasterCard Visa American Express Discover" at bounding box center [816, 324] width 87 height 15
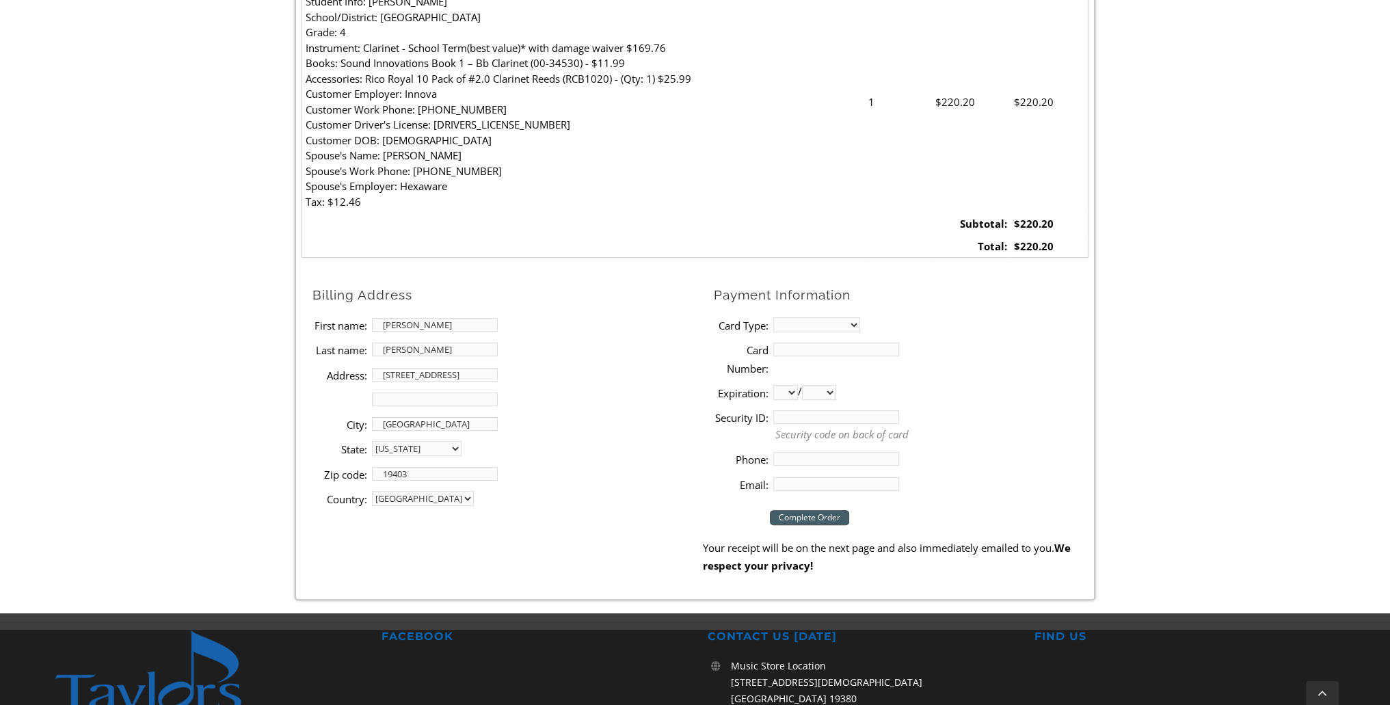
select select "mastercard"
click at [773, 317] on select "MasterCard Visa American Express Discover" at bounding box center [816, 324] width 87 height 15
click at [819, 345] on input "Card Number:" at bounding box center [836, 350] width 126 height 14
type input "5524332134814592"
click at [791, 388] on select "01 02 03 04 05 06 07 08 09 10 11 12" at bounding box center [785, 392] width 25 height 15
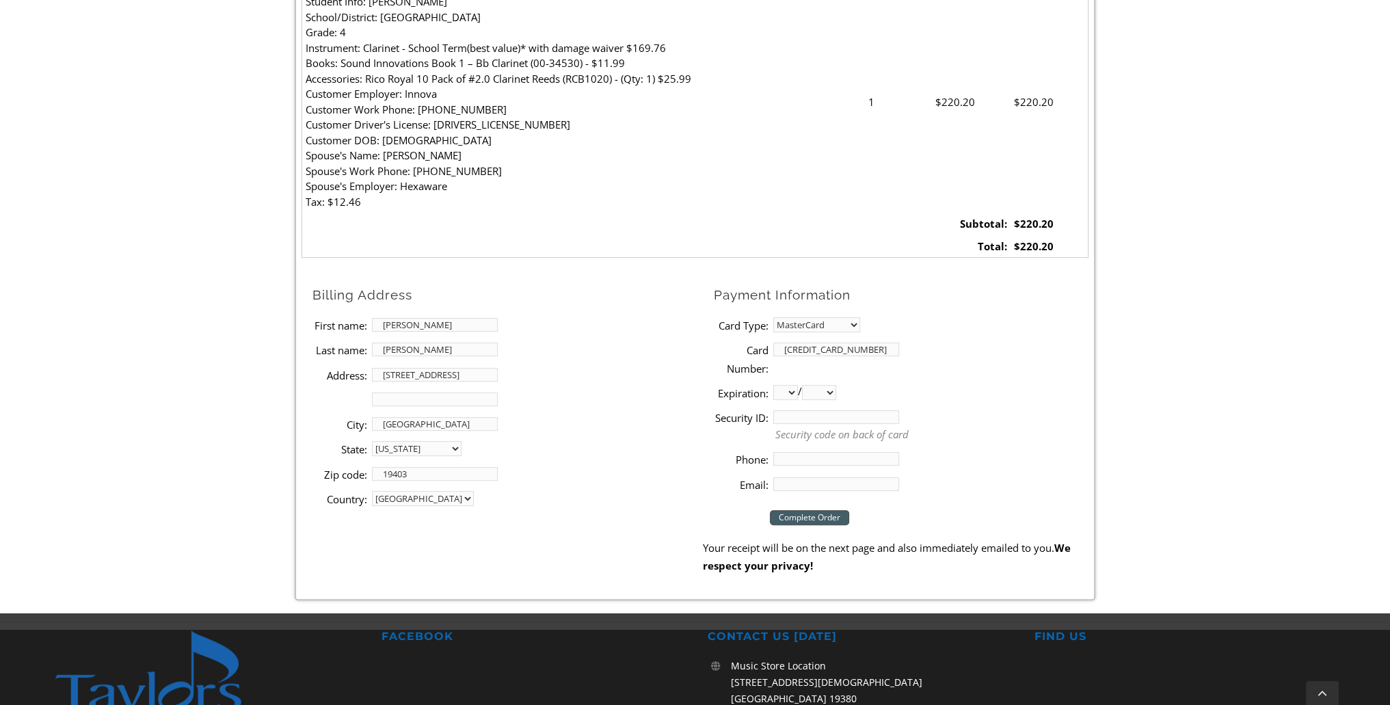
select select "11"
click at [773, 385] on select "01 02 03 04 05 06 07 08 09 10 11 12" at bounding box center [785, 392] width 25 height 15
drag, startPoint x: 839, startPoint y: 381, endPoint x: 840, endPoint y: 388, distance: 7.6
click at [839, 382] on li "Expiration: 01 02 03 04 05 06 07 08 09 10 11 12 / 2025 2026 2027 2028 2029 2030…" at bounding box center [901, 392] width 375 height 25
click at [836, 391] on select "2025 2026 2027 2028 2029 2030 2031 2032 2033 2034 2035 2036 2037" at bounding box center [819, 392] width 34 height 15
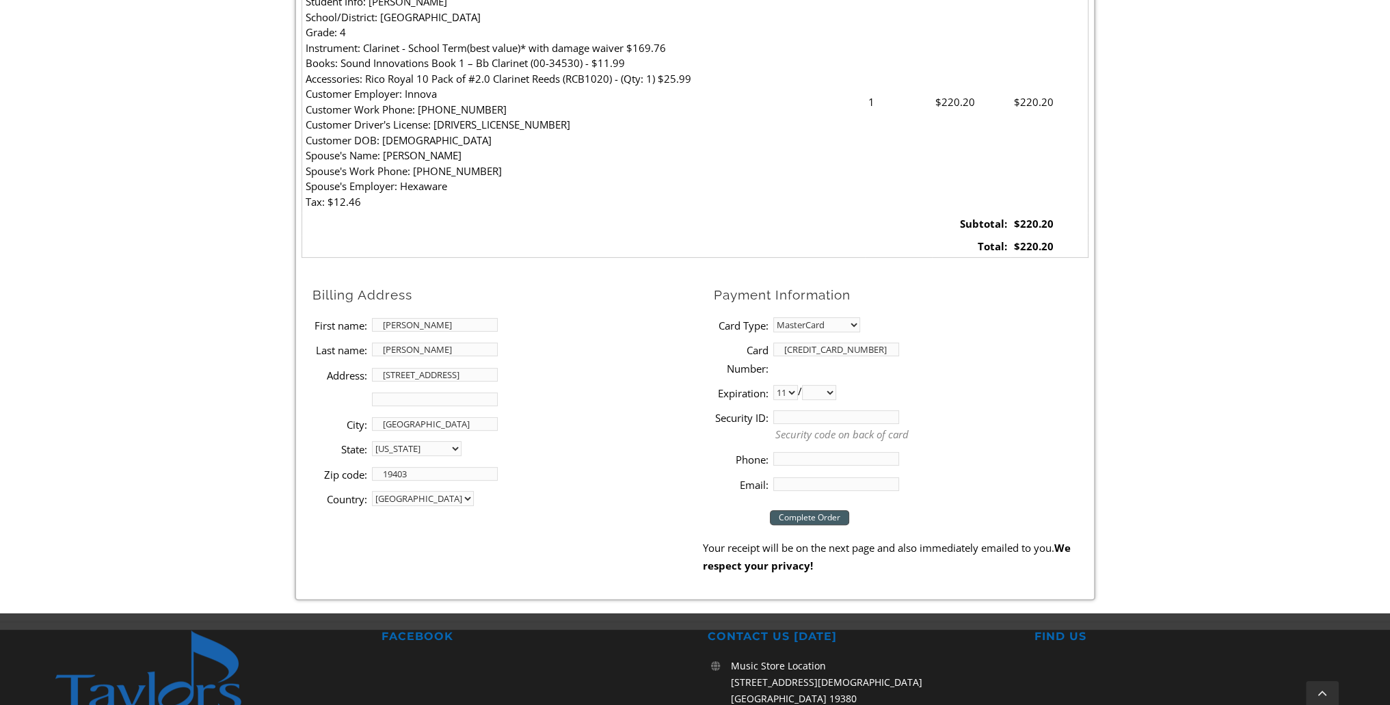
select select "2029"
click at [807, 385] on select "2025 2026 2027 2028 2029 2030 2031 2032 2033 2034 2035 2036 2037" at bounding box center [819, 392] width 34 height 15
click at [814, 421] on input "Security ID:" at bounding box center [836, 417] width 126 height 14
type input "059"
click at [870, 455] on input "Phone:" at bounding box center [836, 459] width 126 height 14
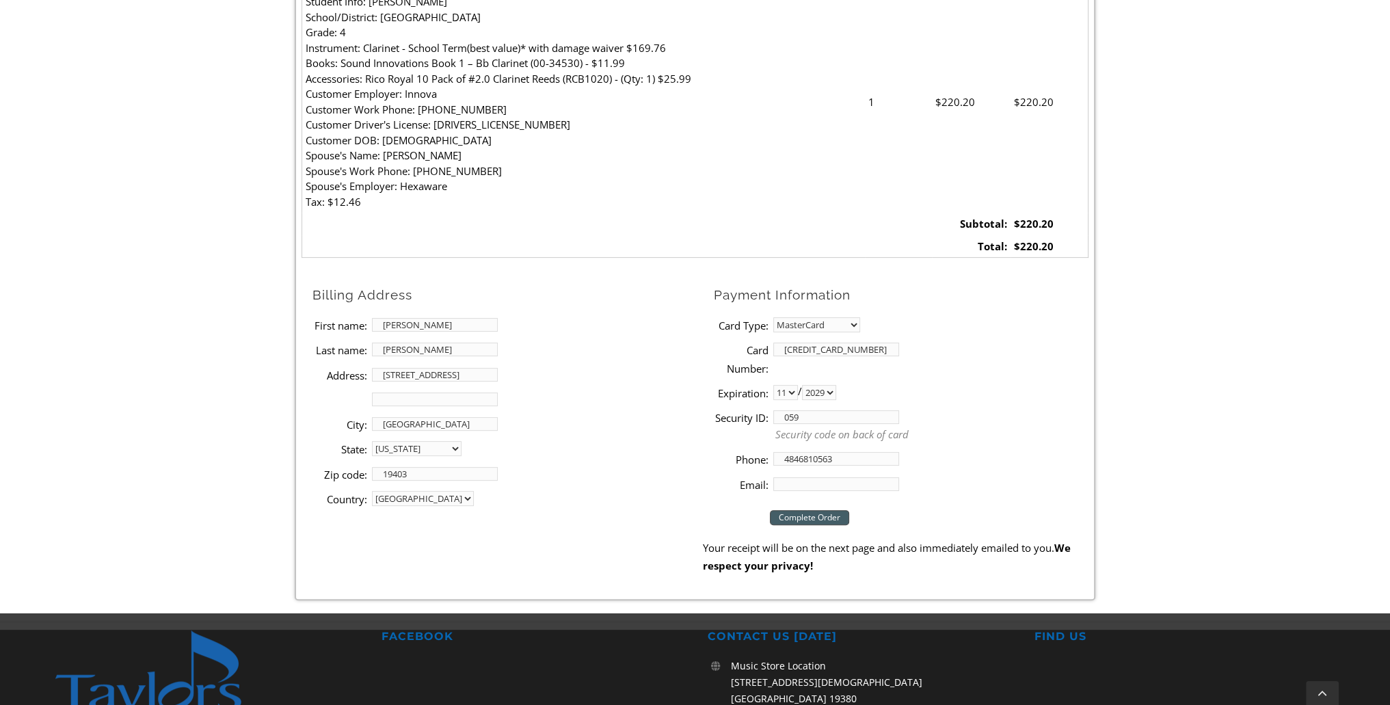
type input "4846810563"
click at [843, 487] on input "elangoy@gmal.com" at bounding box center [836, 484] width 126 height 14
type input "elangoy@gmail.com"
click at [1135, 422] on div "Checkout Product Quantity Item Price Item Total Student Info: Nithinkumar Elang…" at bounding box center [695, 252] width 1390 height 721
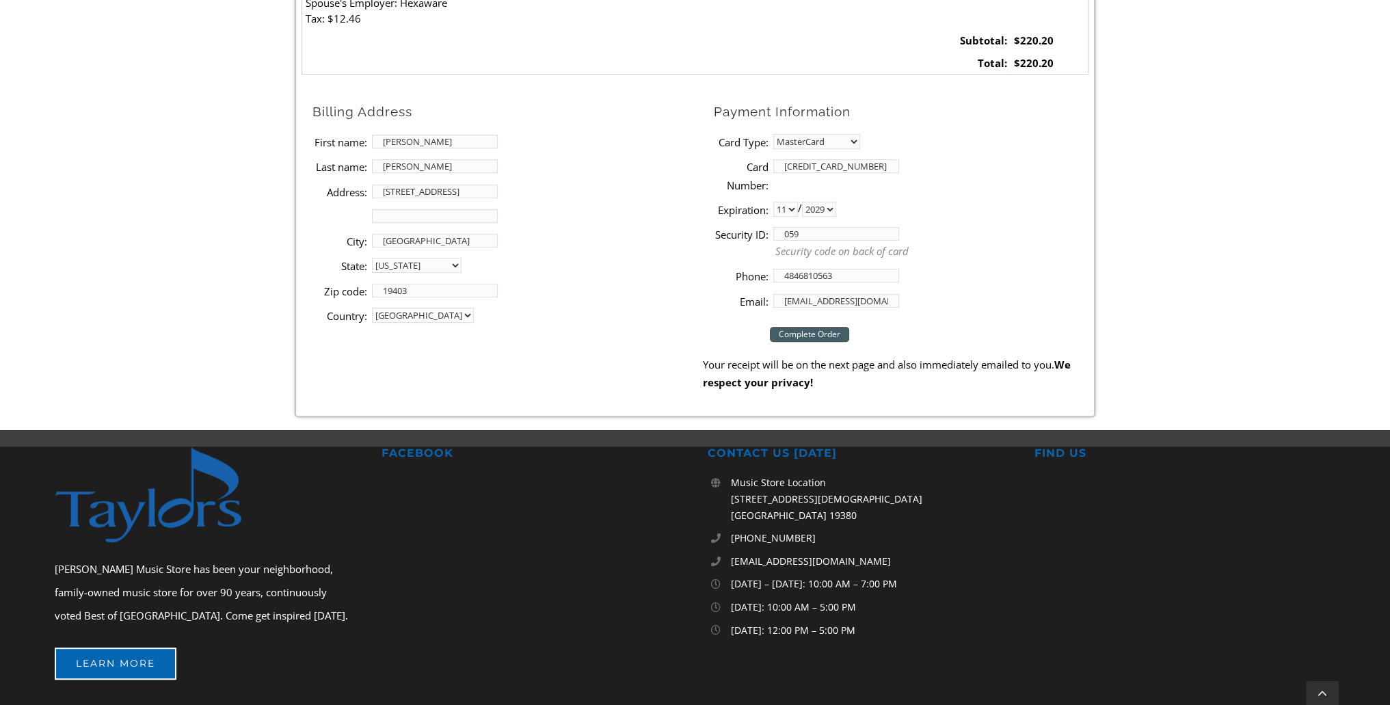
scroll to position [684, 0]
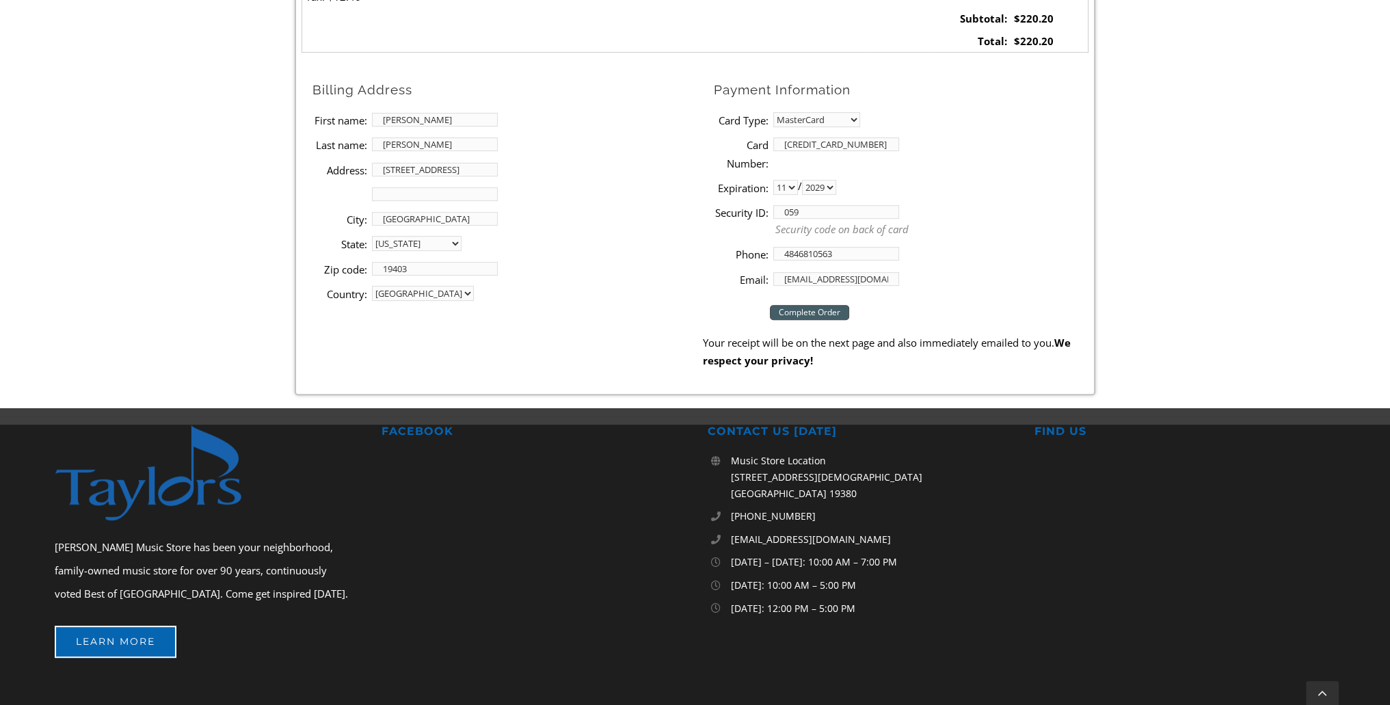
click at [835, 310] on input "Complete Order" at bounding box center [809, 312] width 79 height 15
